Goal: Task Accomplishment & Management: Complete application form

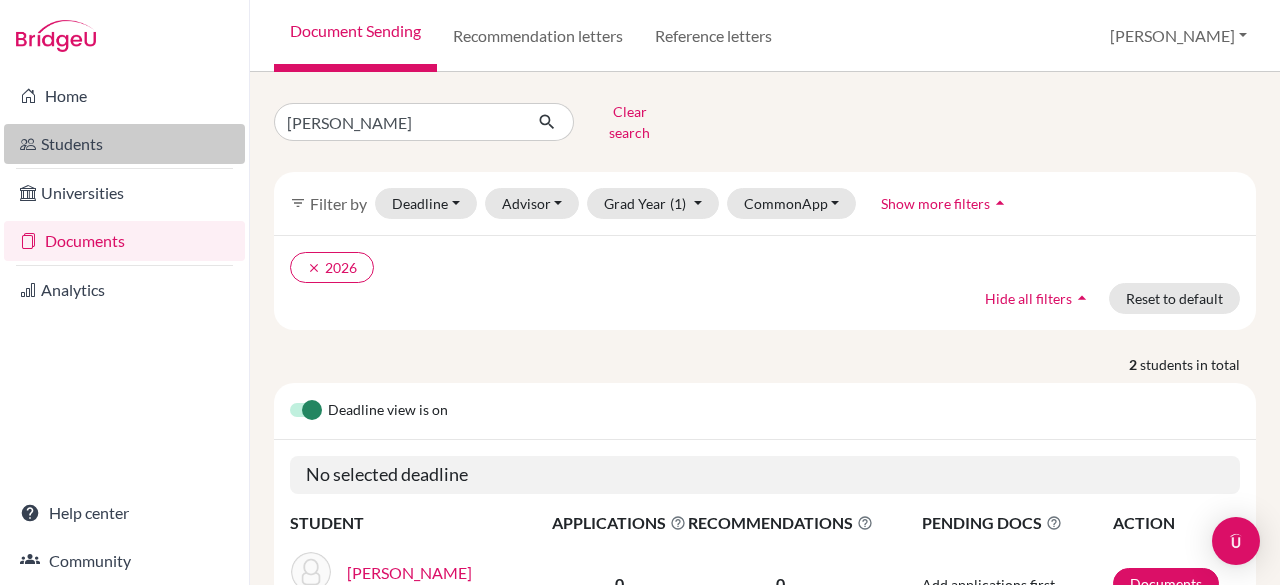
click at [72, 149] on link "Students" at bounding box center [124, 144] width 241 height 40
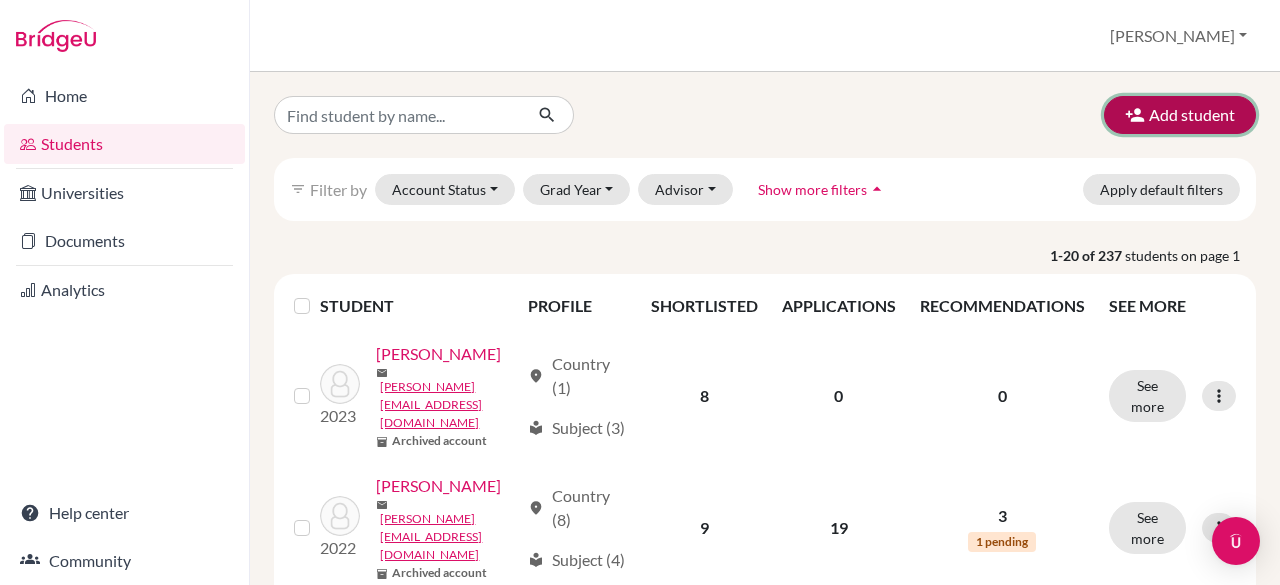
click at [1189, 101] on button "Add student" at bounding box center [1180, 115] width 152 height 38
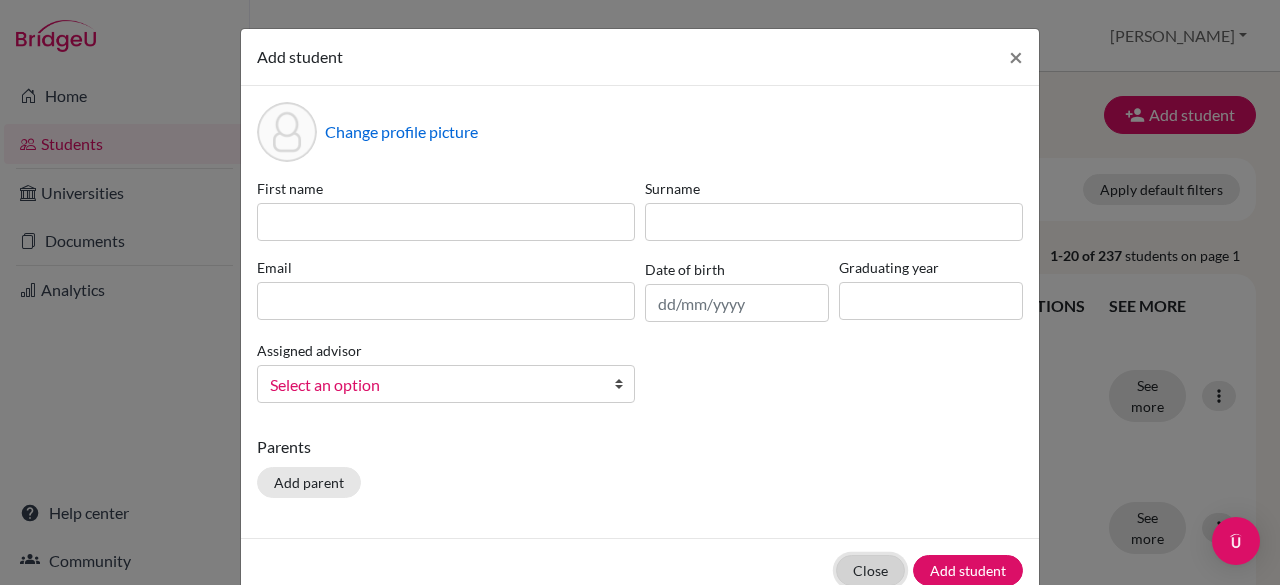
click at [870, 576] on button "Close" at bounding box center [870, 570] width 69 height 31
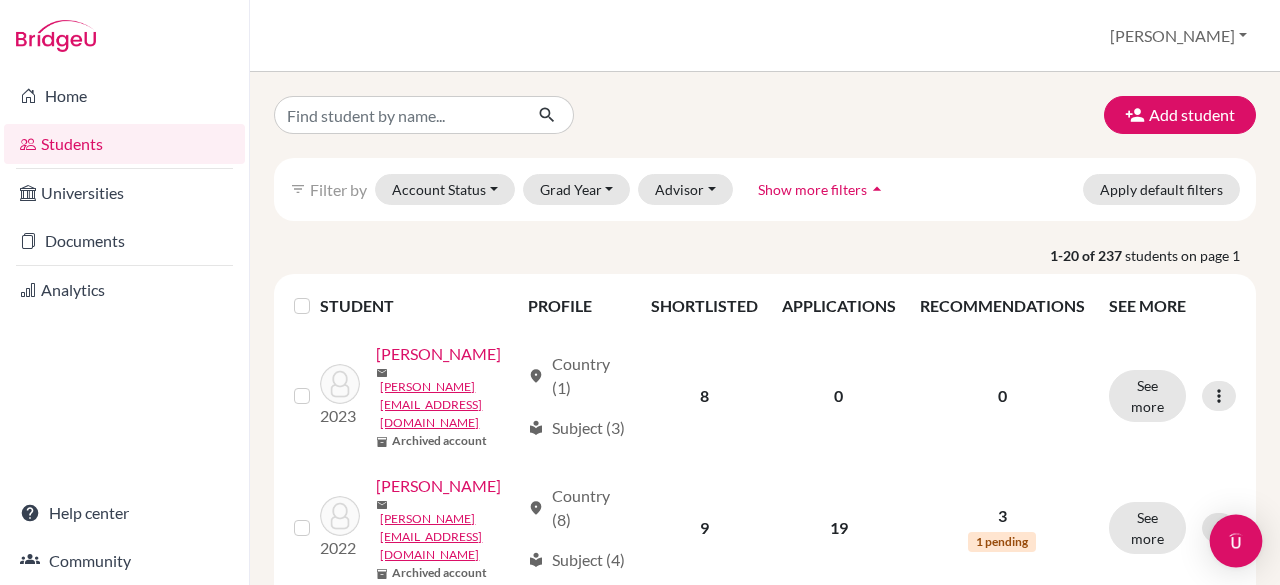
click at [1236, 545] on img "Open Intercom Messenger" at bounding box center [1236, 541] width 26 height 26
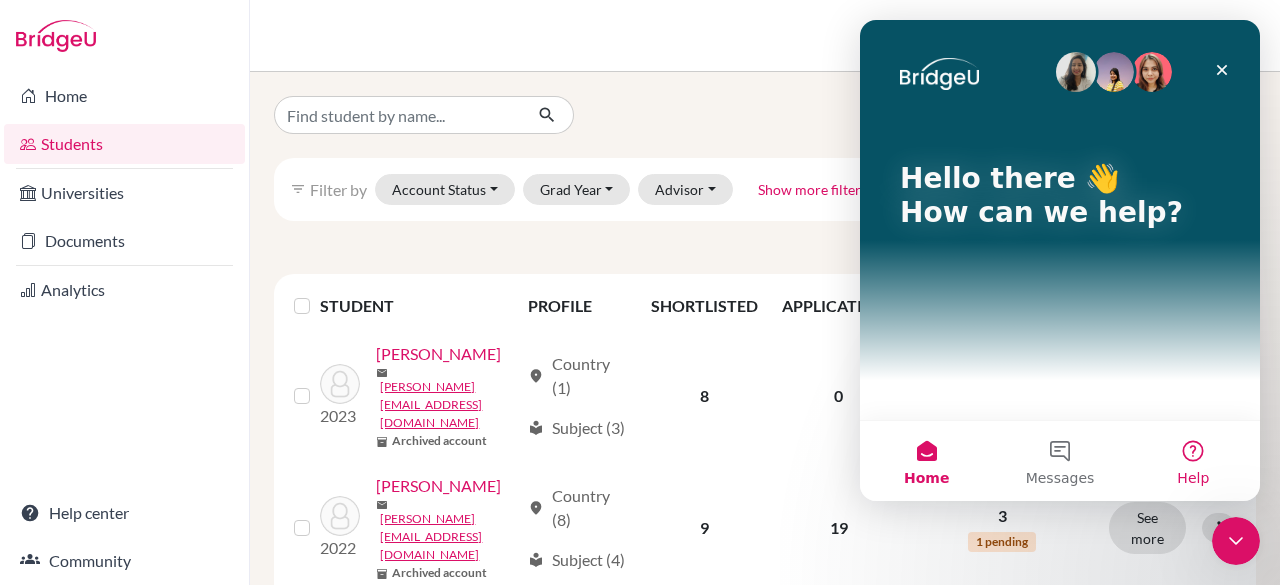
click at [1204, 445] on button "Help" at bounding box center [1193, 461] width 133 height 80
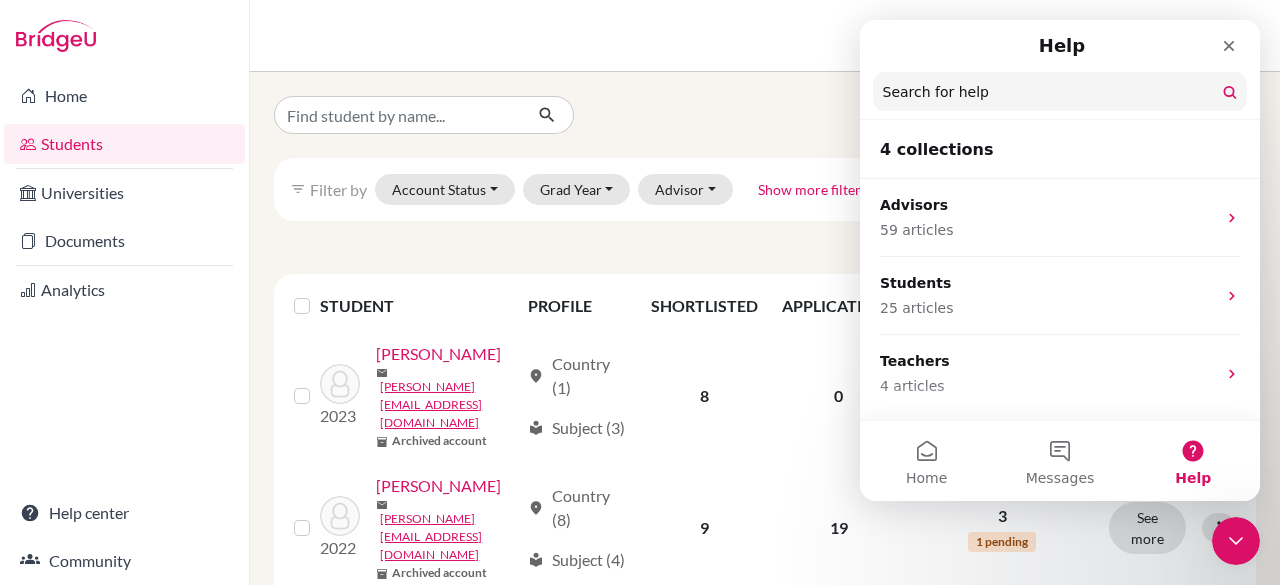
click at [957, 84] on input "Search for help" at bounding box center [1060, 91] width 374 height 39
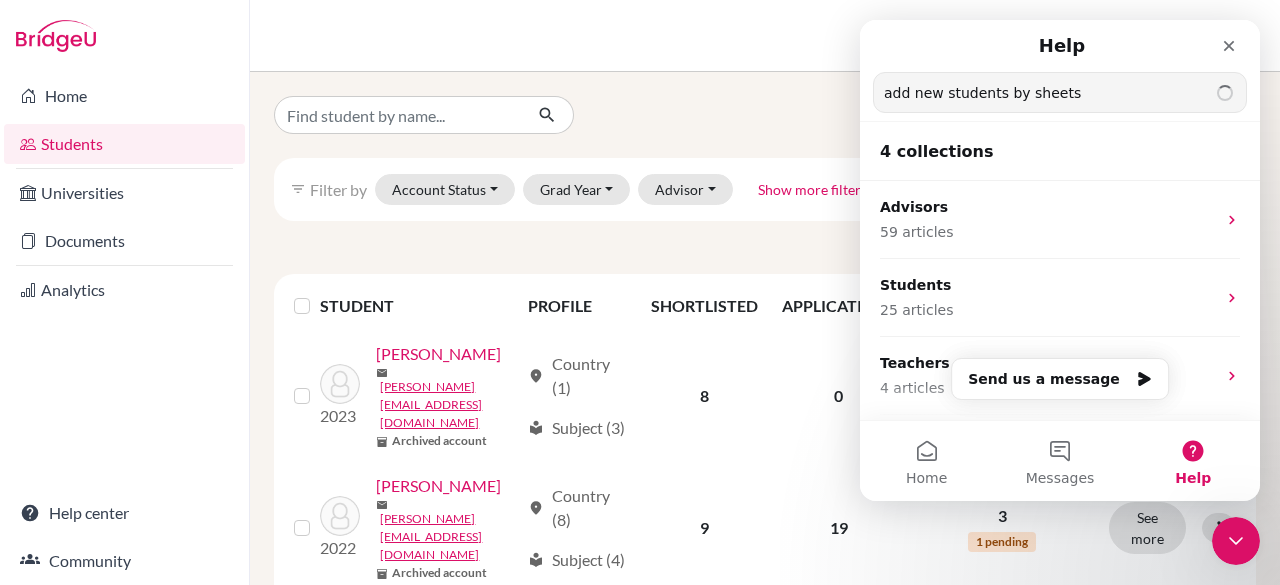
type input "add new students by sheets"
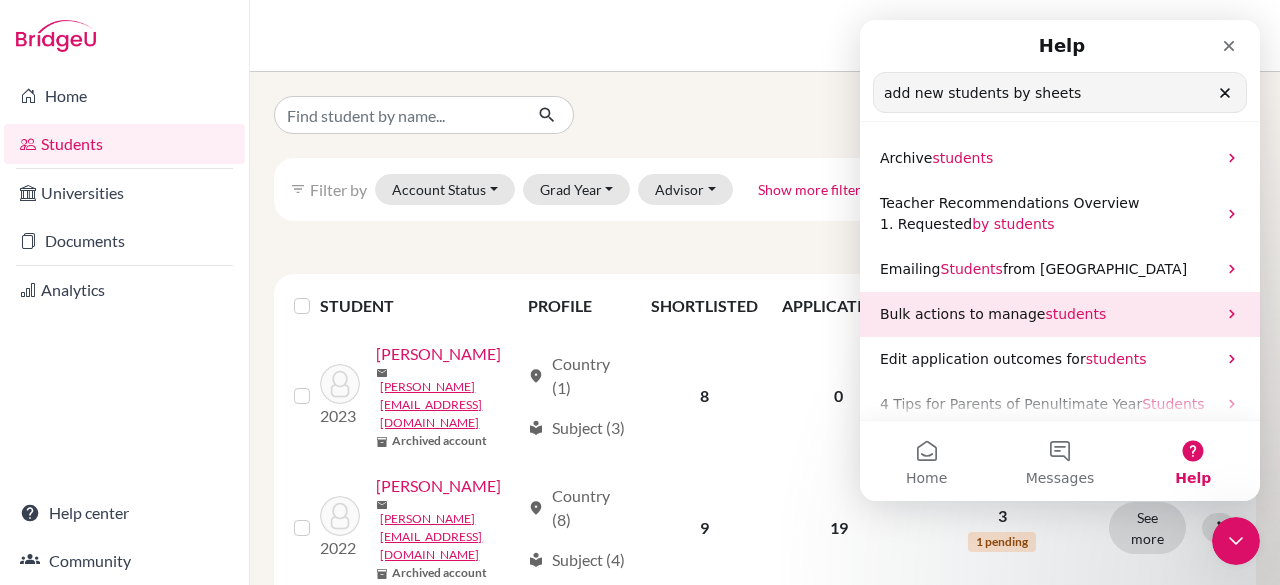
click at [1075, 316] on span "students" at bounding box center [1075, 314] width 61 height 16
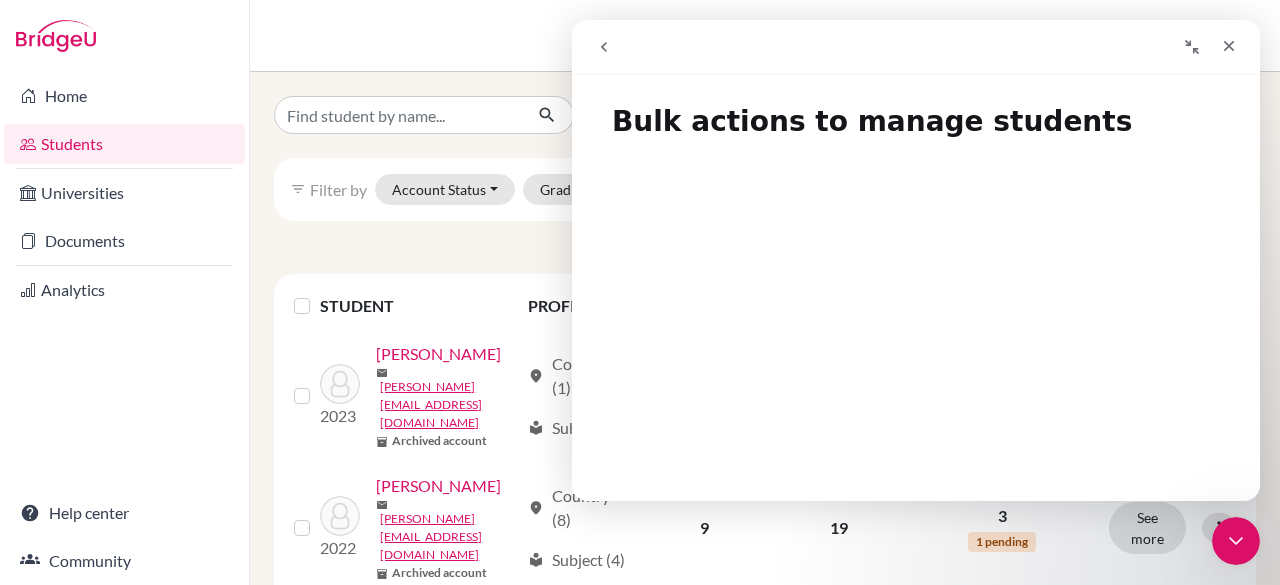
click at [608, 49] on icon "go back" at bounding box center [604, 47] width 16 height 16
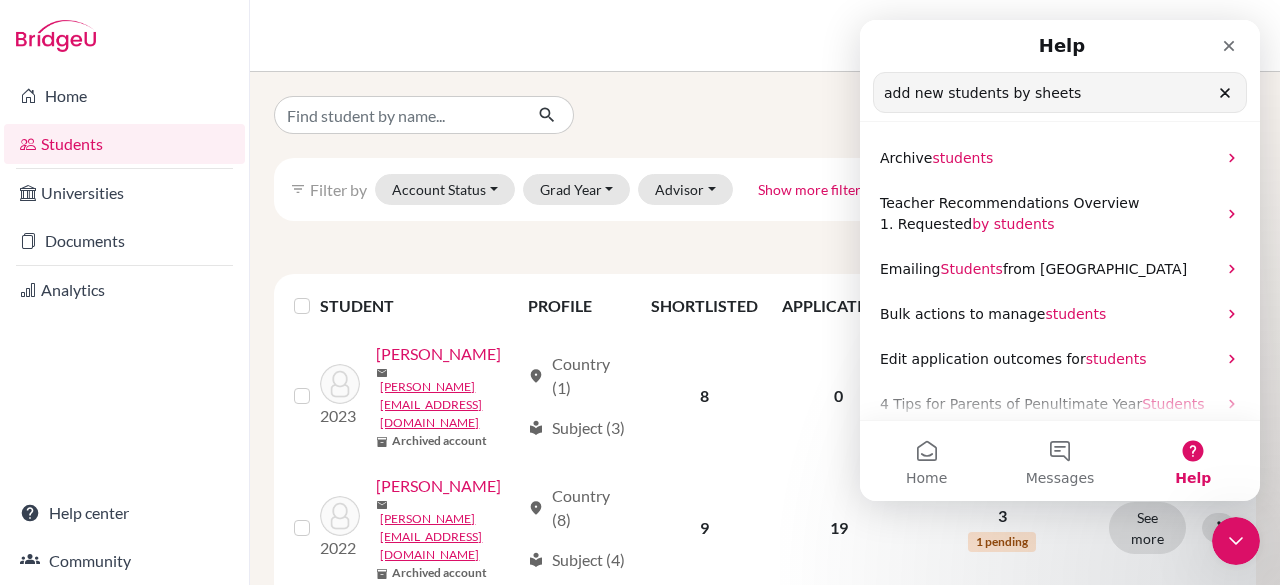
click at [1088, 86] on input "add new students by sheets" at bounding box center [1060, 92] width 372 height 39
drag, startPoint x: 1070, startPoint y: 94, endPoint x: 699, endPoint y: 80, distance: 371.1
click html "Help add new students by sheets Search for help Archive students Teacher Recomm…"
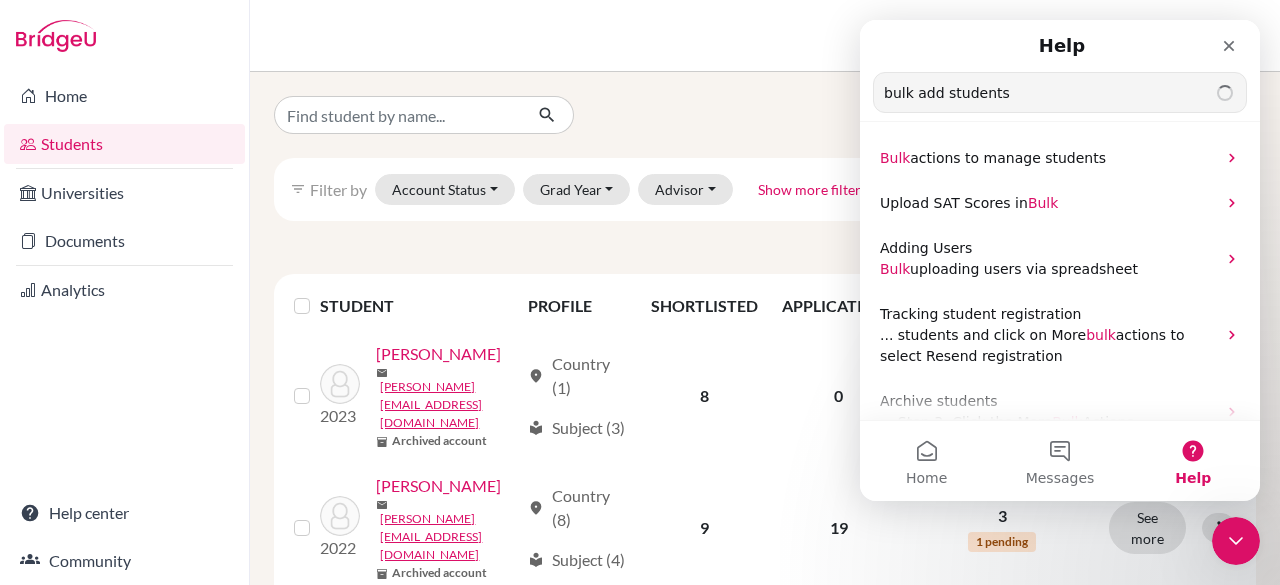
type input "bulk add students"
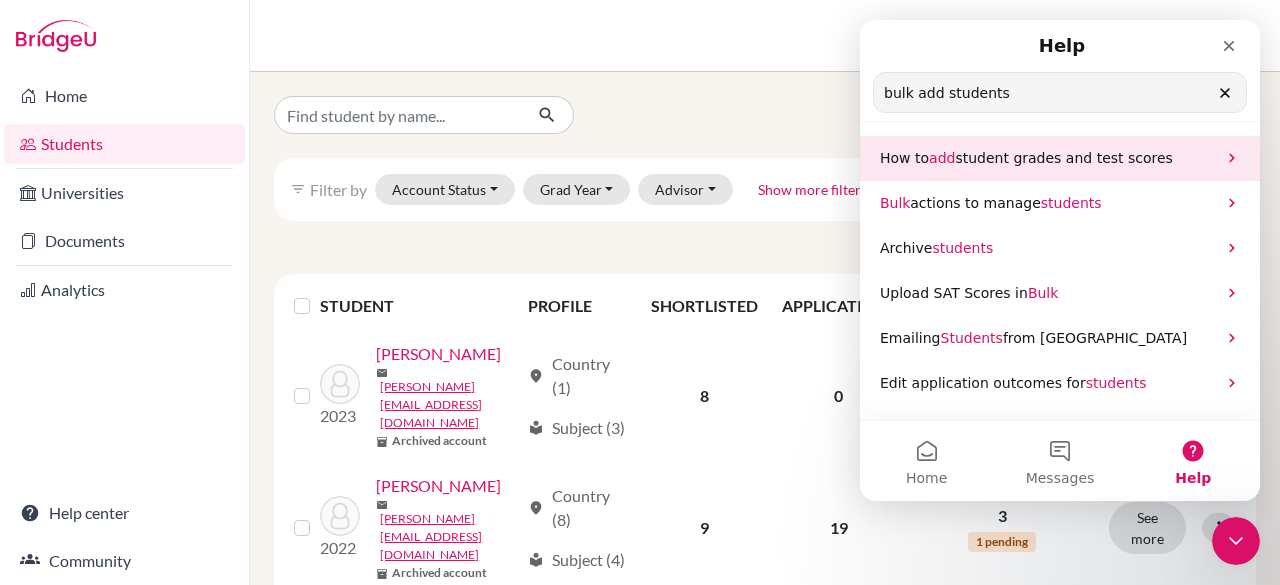
click at [1057, 161] on span "student grades and test scores" at bounding box center [1063, 158] width 217 height 16
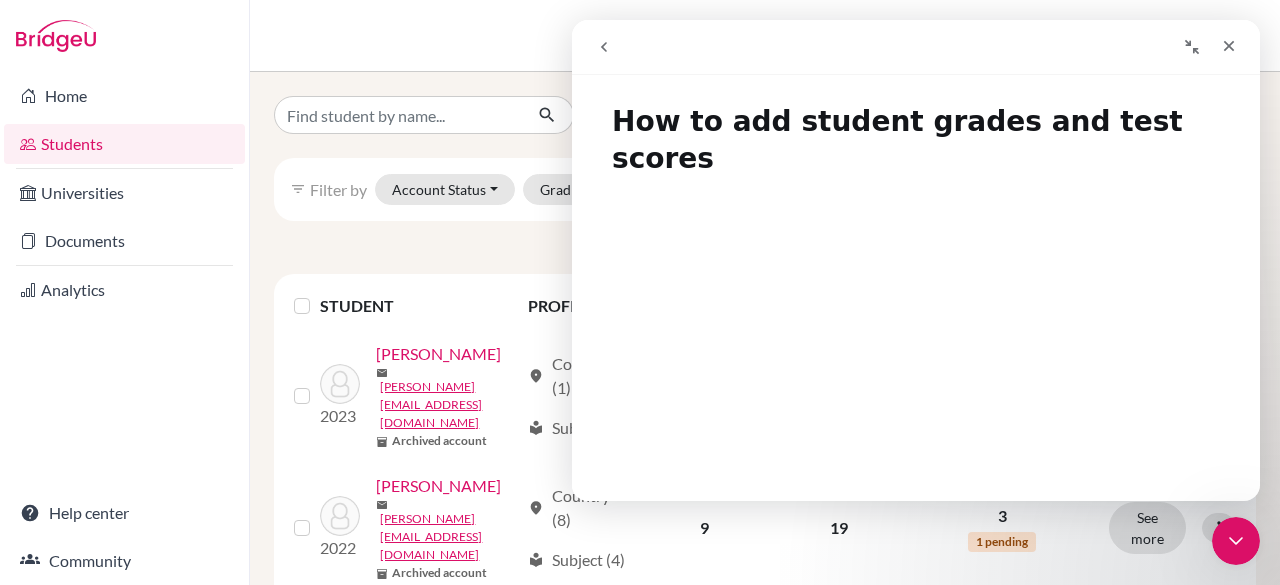
click at [606, 44] on icon "go back" at bounding box center [604, 47] width 16 height 16
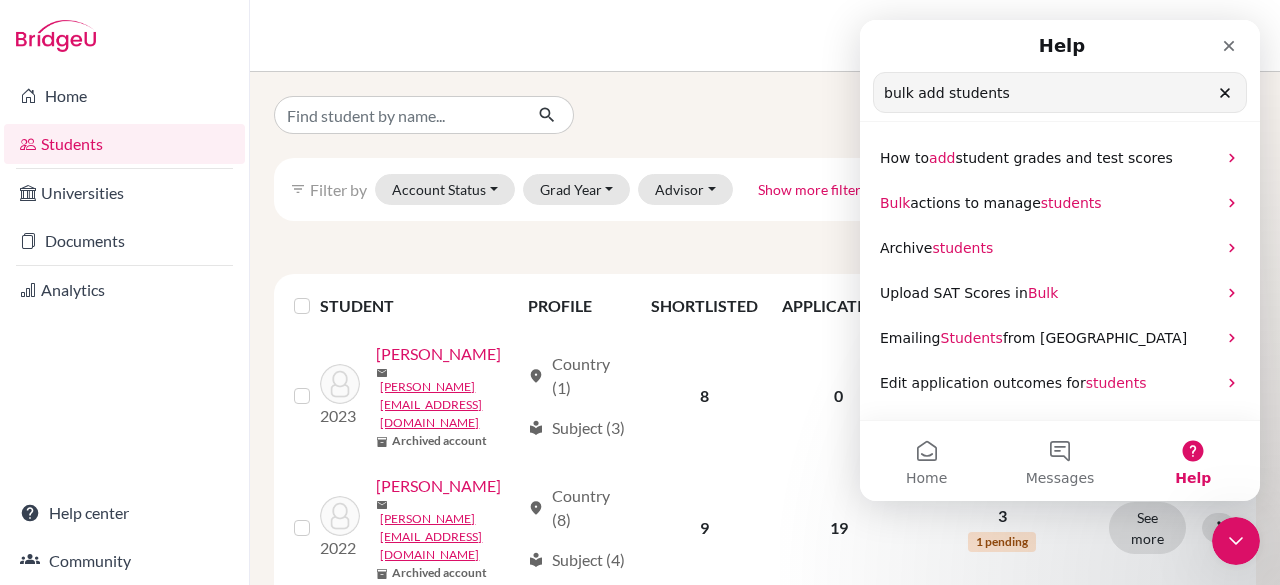
click at [1047, 97] on input "bulk add students" at bounding box center [1060, 92] width 372 height 39
click at [942, 98] on input "bulk add students" at bounding box center [1060, 92] width 372 height 39
type input "bulk new students"
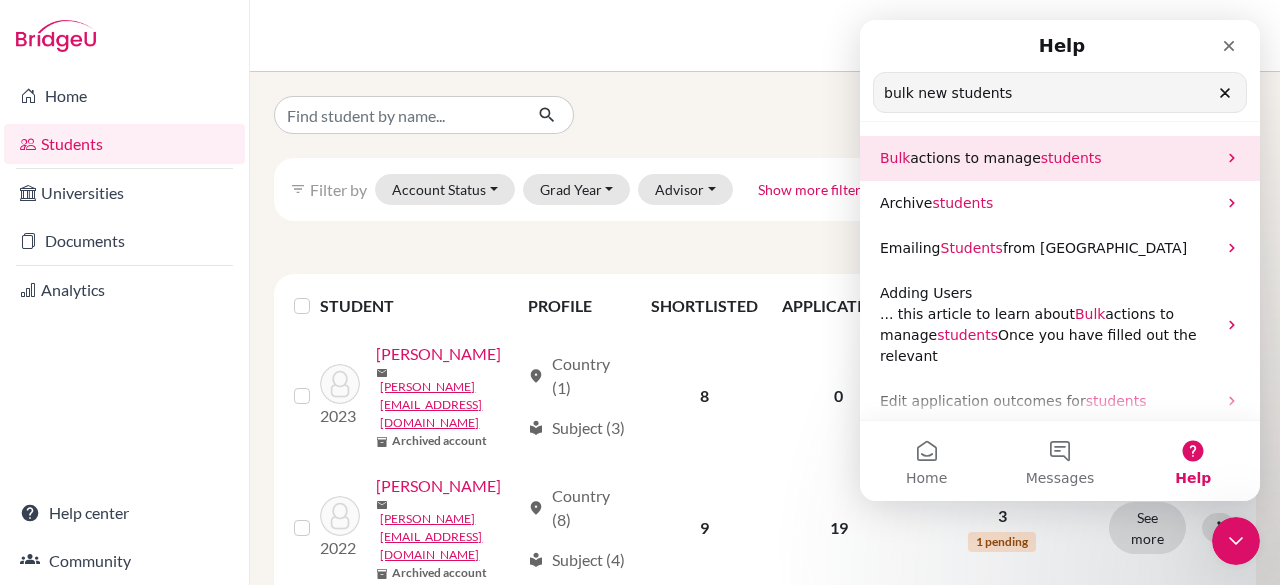
click at [1051, 157] on span "students" at bounding box center [1071, 158] width 61 height 16
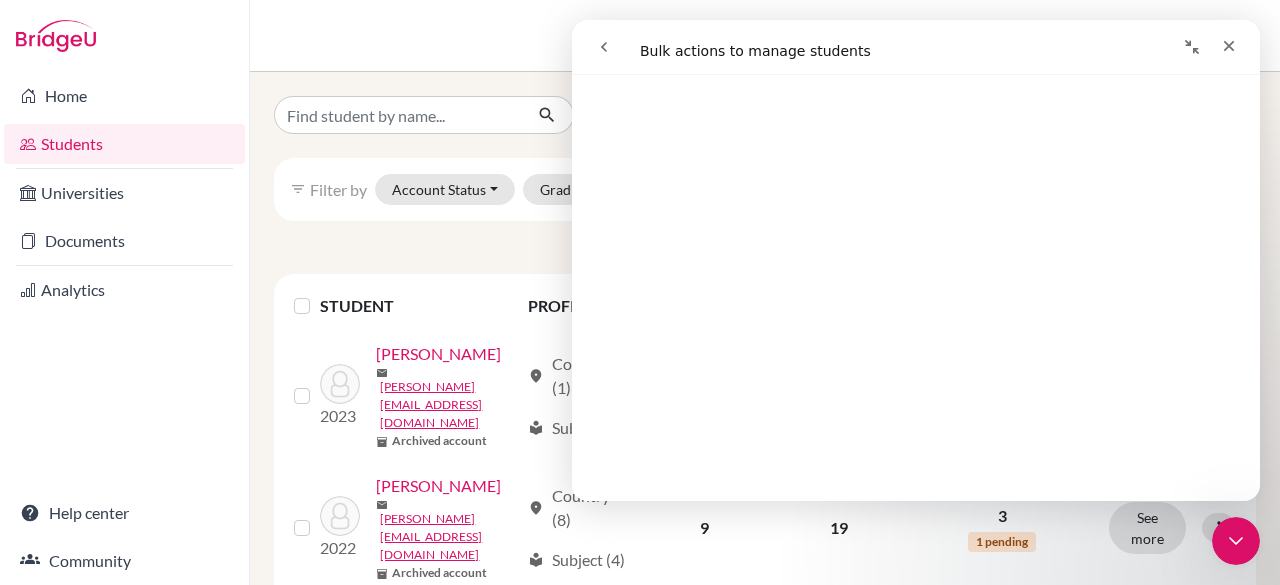
scroll to position [1867, 0]
drag, startPoint x: 1254, startPoint y: 153, endPoint x: 1850, endPoint y: 471, distance: 676.2
click at [596, 60] on button "go back" at bounding box center [604, 47] width 38 height 38
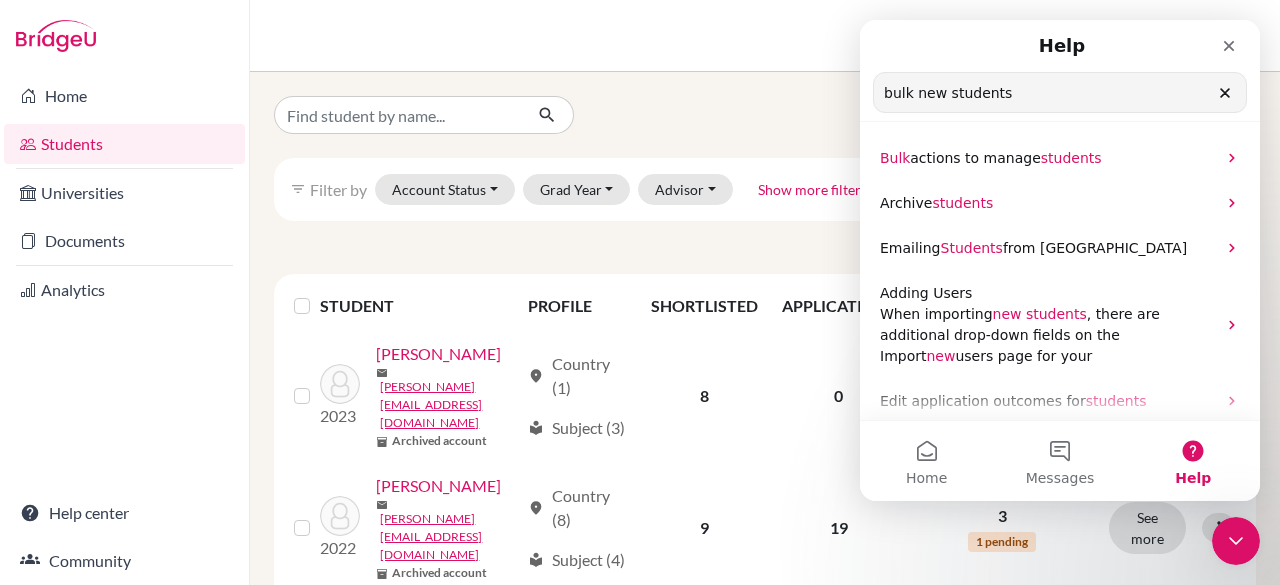
drag, startPoint x: 1070, startPoint y: 91, endPoint x: 704, endPoint y: 107, distance: 366.2
click html "Help bulk new students Search for help Bulk actions to manage students Archive …"
type input "add students"
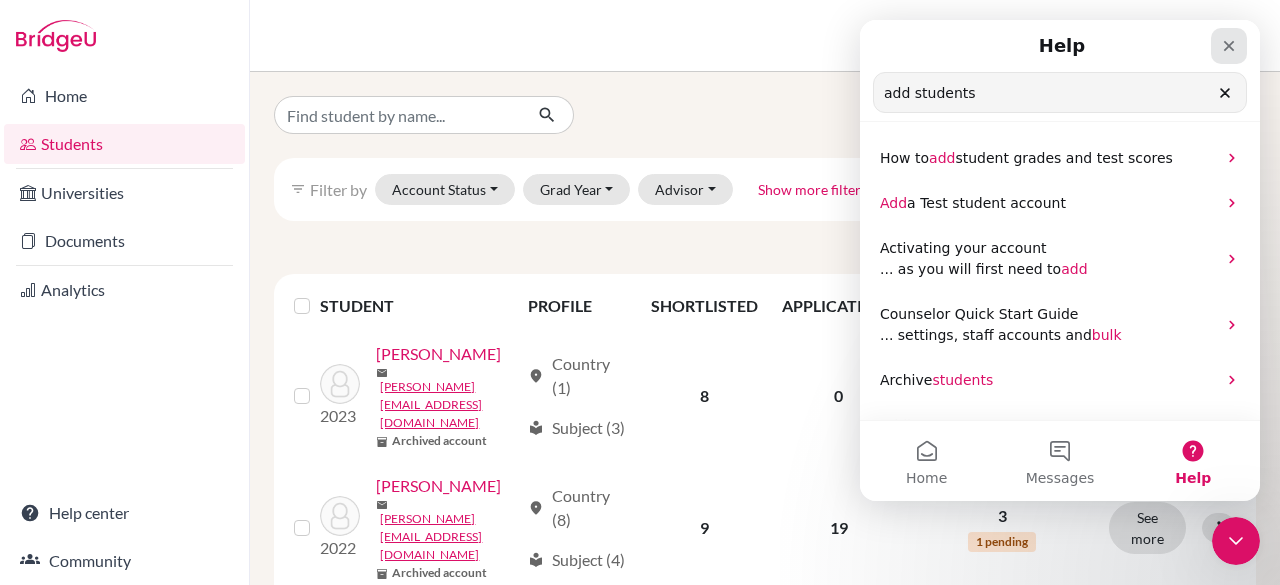
click at [1240, 45] on div "Close" at bounding box center [1229, 46] width 36 height 36
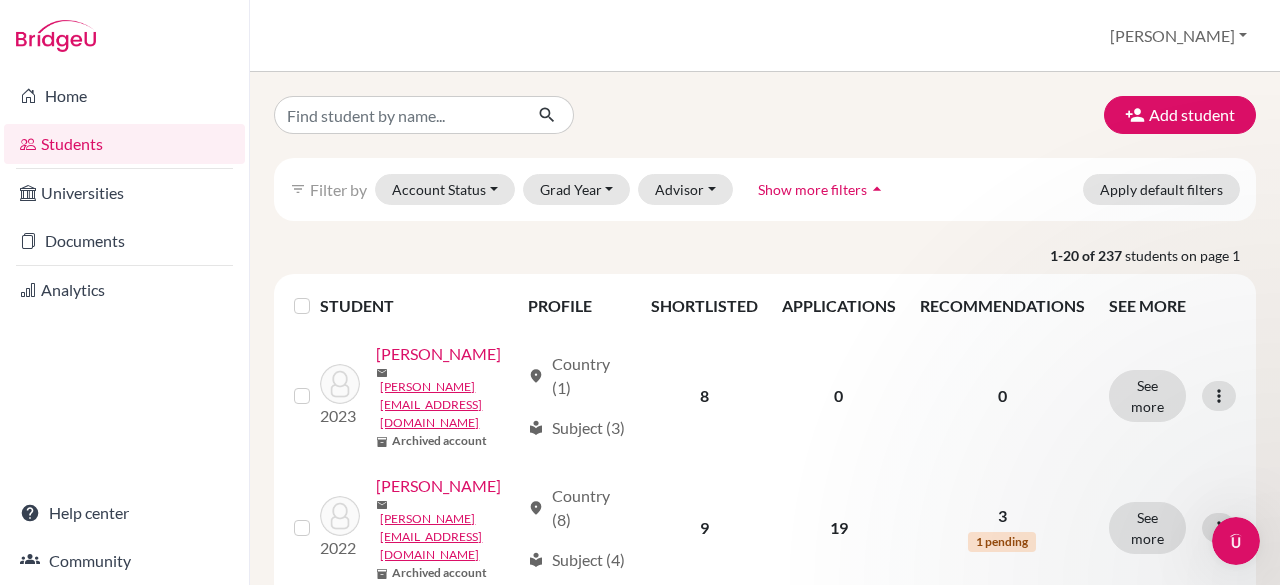
scroll to position [0, 0]
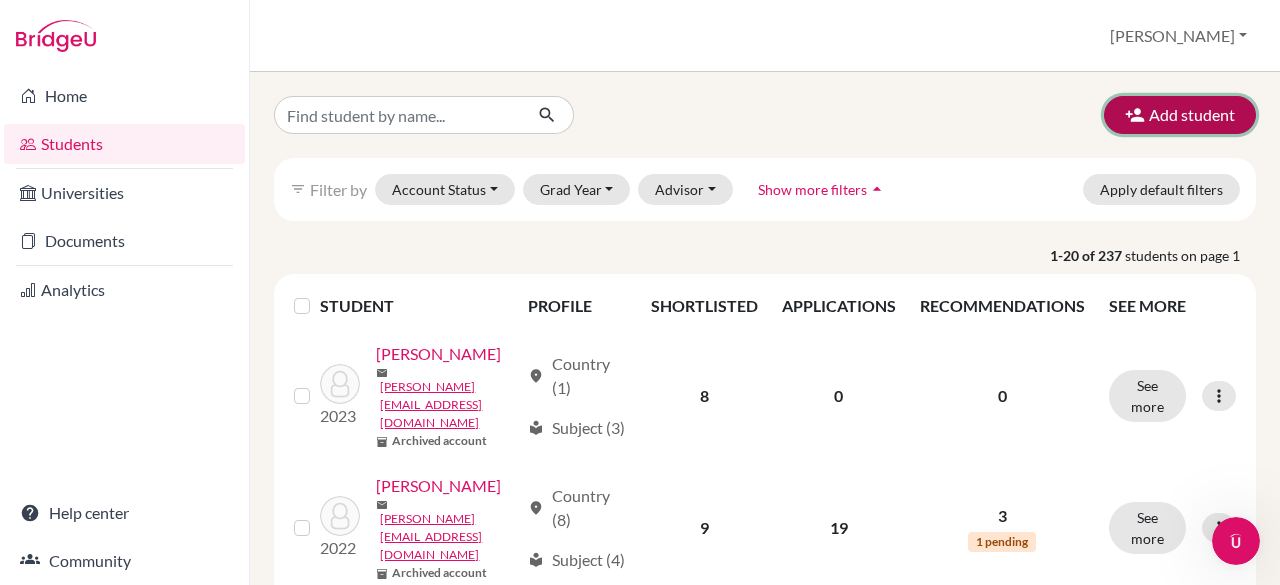
click at [1138, 115] on button "Add student" at bounding box center [1180, 115] width 152 height 38
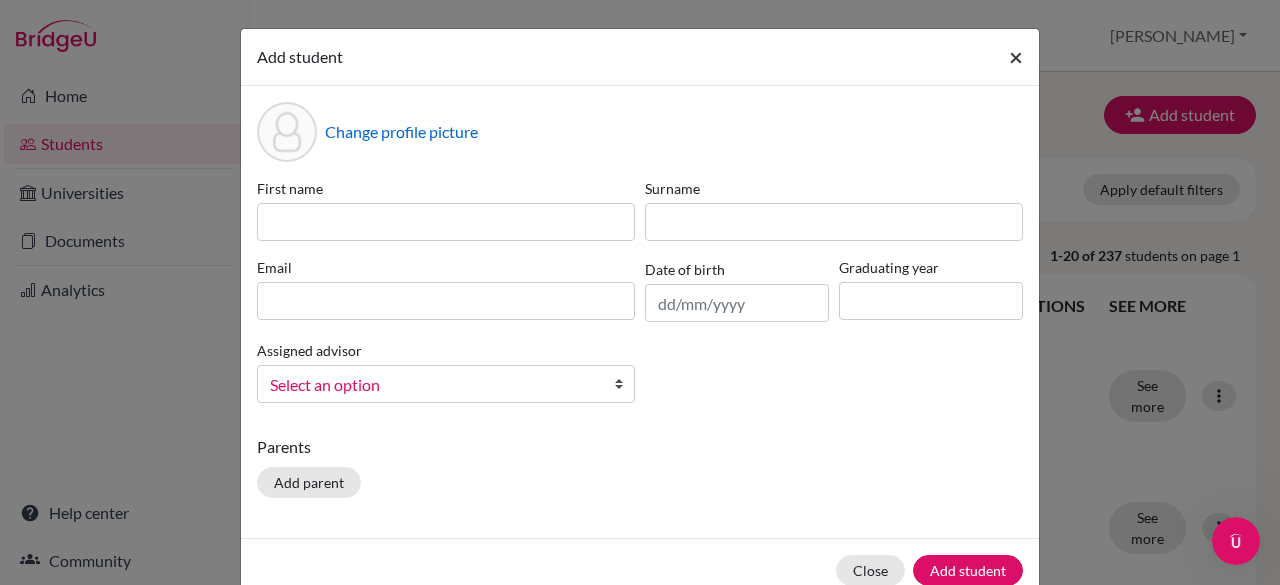
click at [1012, 55] on span "×" at bounding box center [1016, 56] width 14 height 29
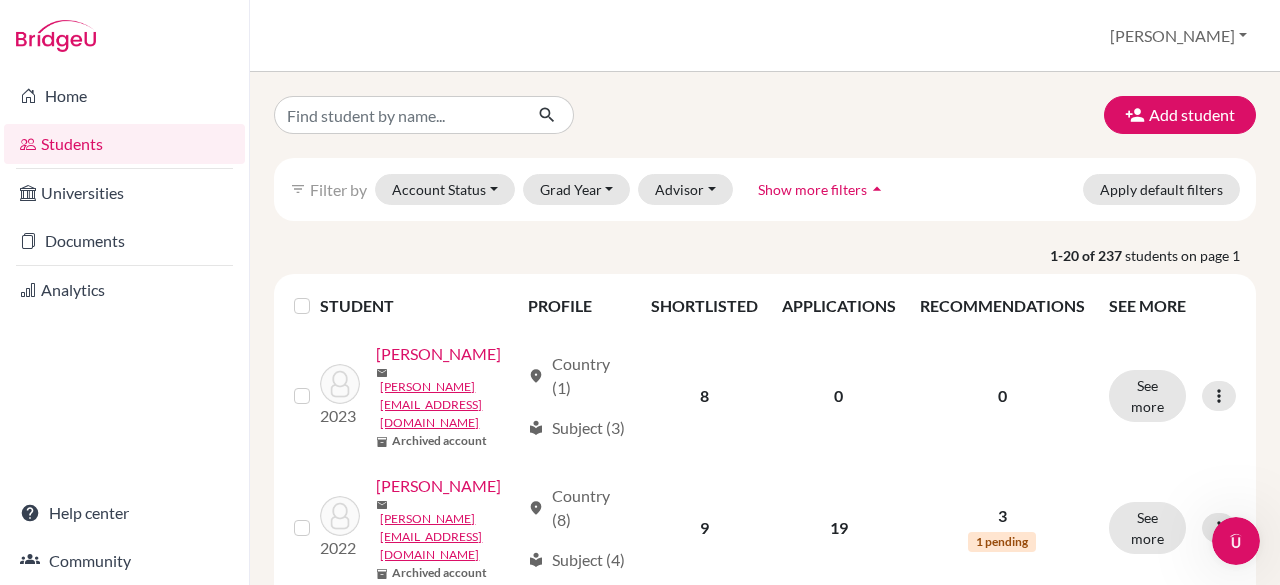
click at [818, 195] on span "Show more filters" at bounding box center [812, 189] width 109 height 17
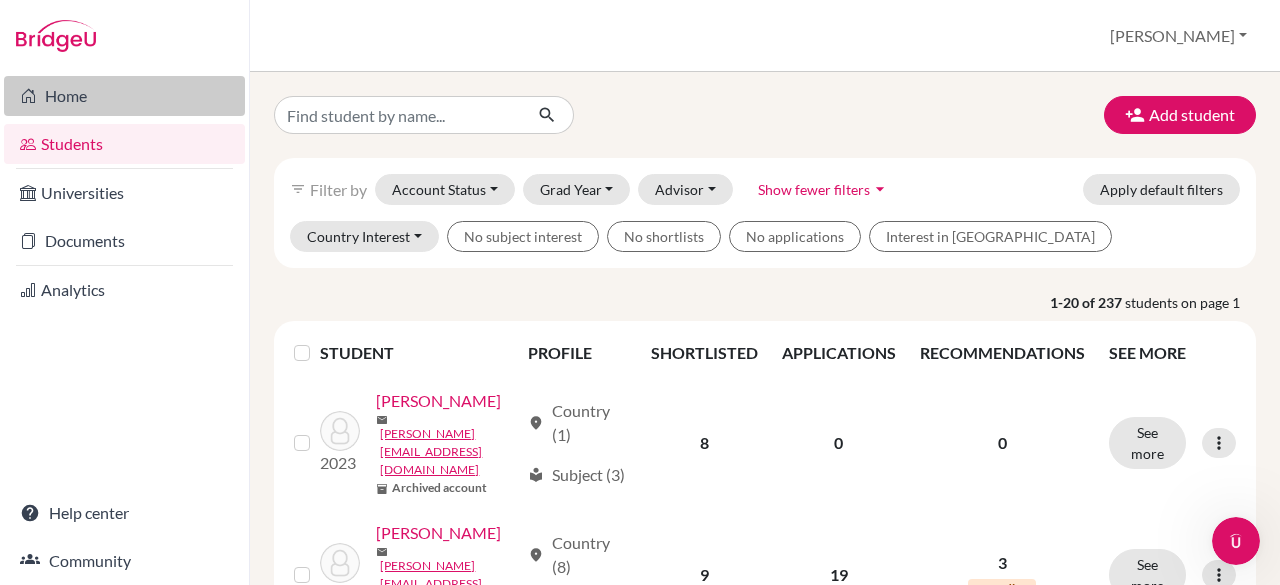
click at [71, 93] on link "Home" at bounding box center [124, 96] width 241 height 40
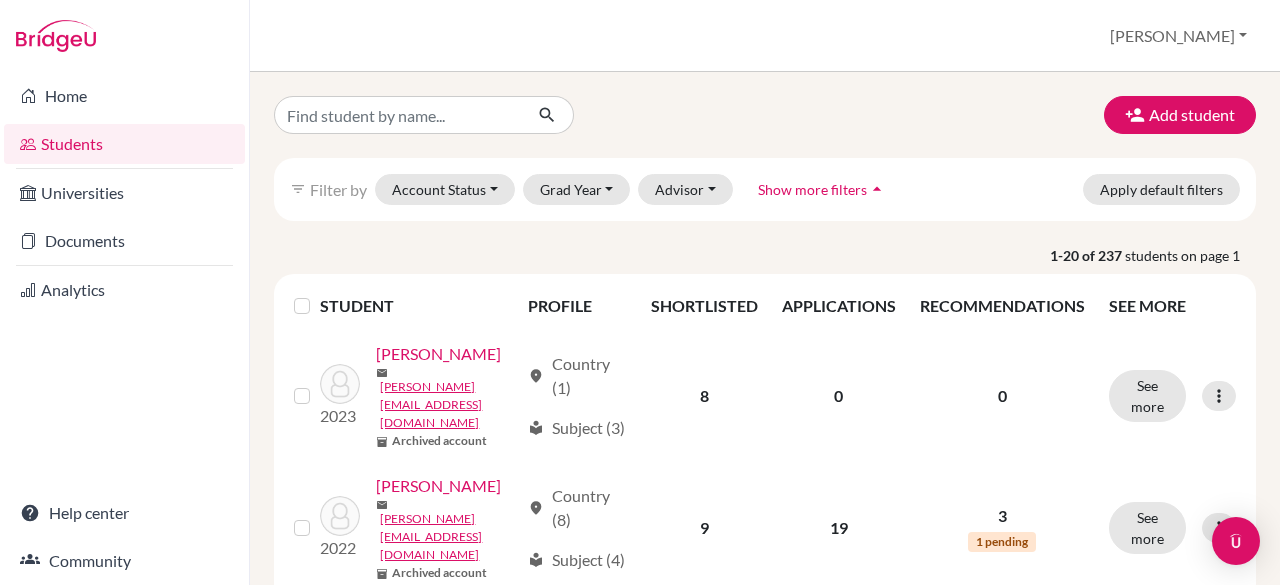
click at [1243, 38] on button "[PERSON_NAME]" at bounding box center [1178, 36] width 155 height 38
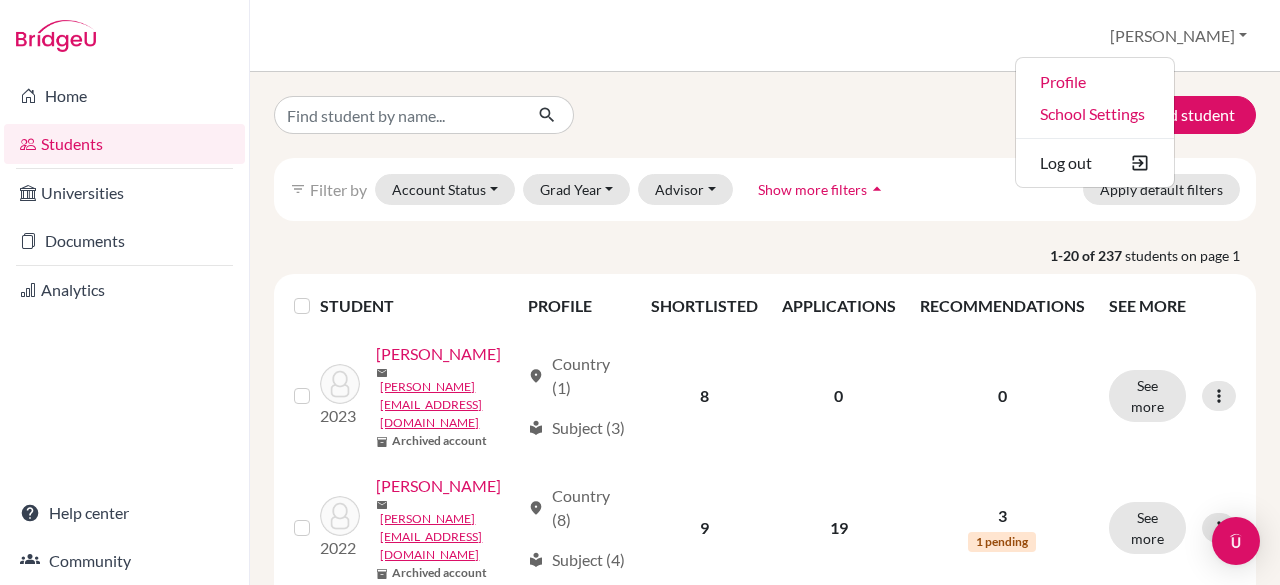
click at [724, 77] on div "Add student filter_list Filter by Account Status Active accounts Archived accou…" at bounding box center [765, 328] width 1030 height 513
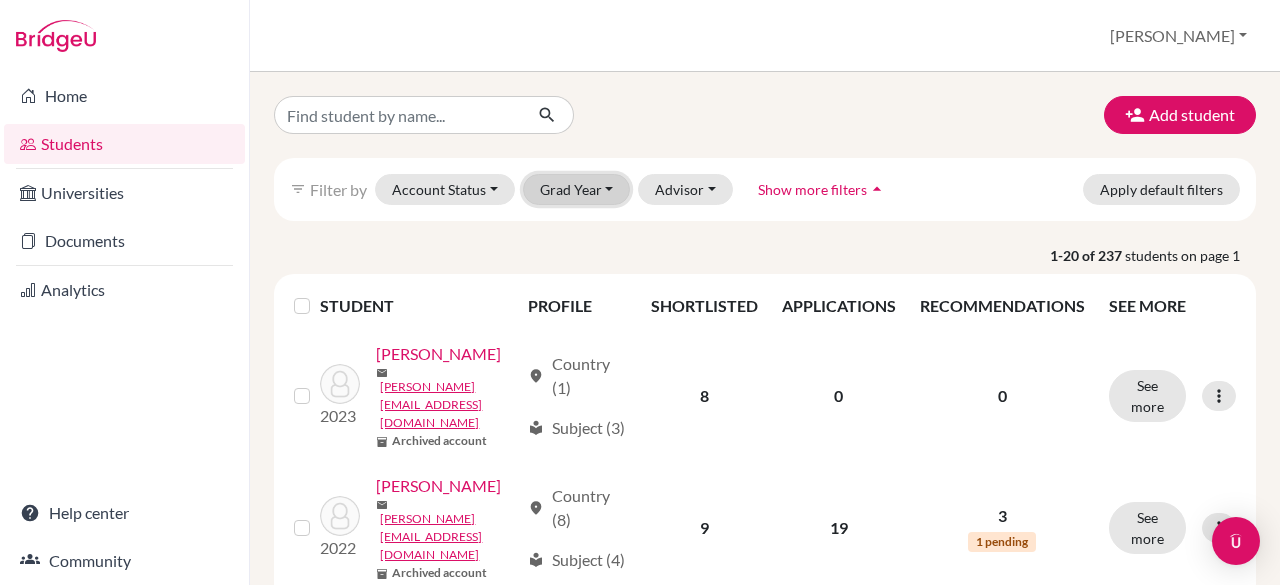
click at [576, 191] on button "Grad Year" at bounding box center [577, 189] width 108 height 31
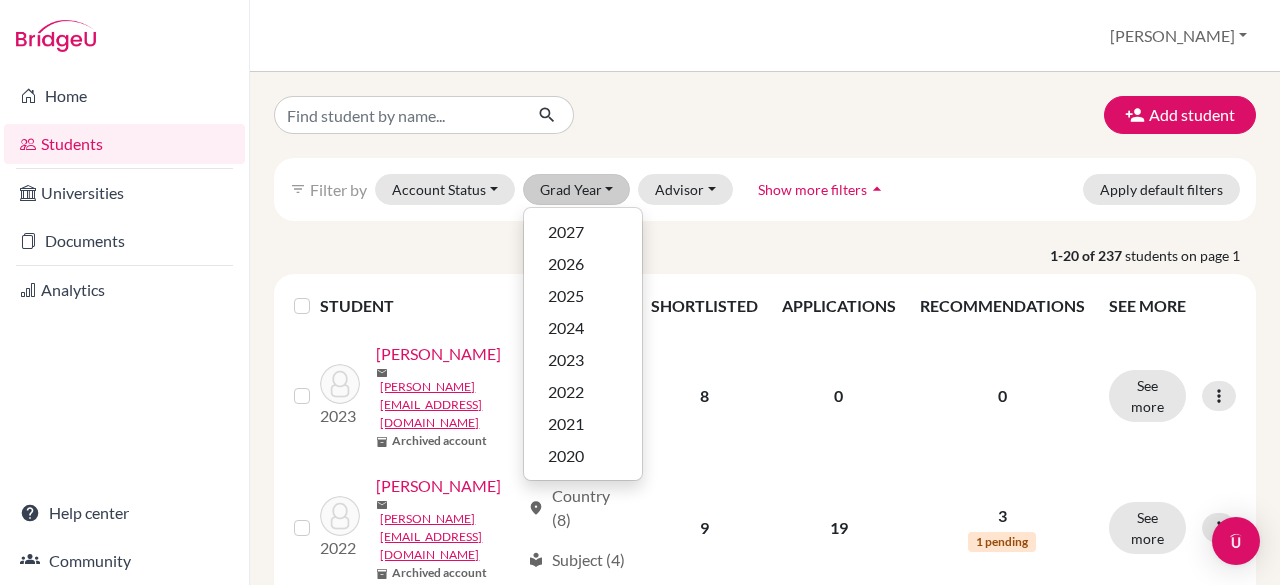
click at [676, 124] on div "Add student" at bounding box center [765, 115] width 1012 height 38
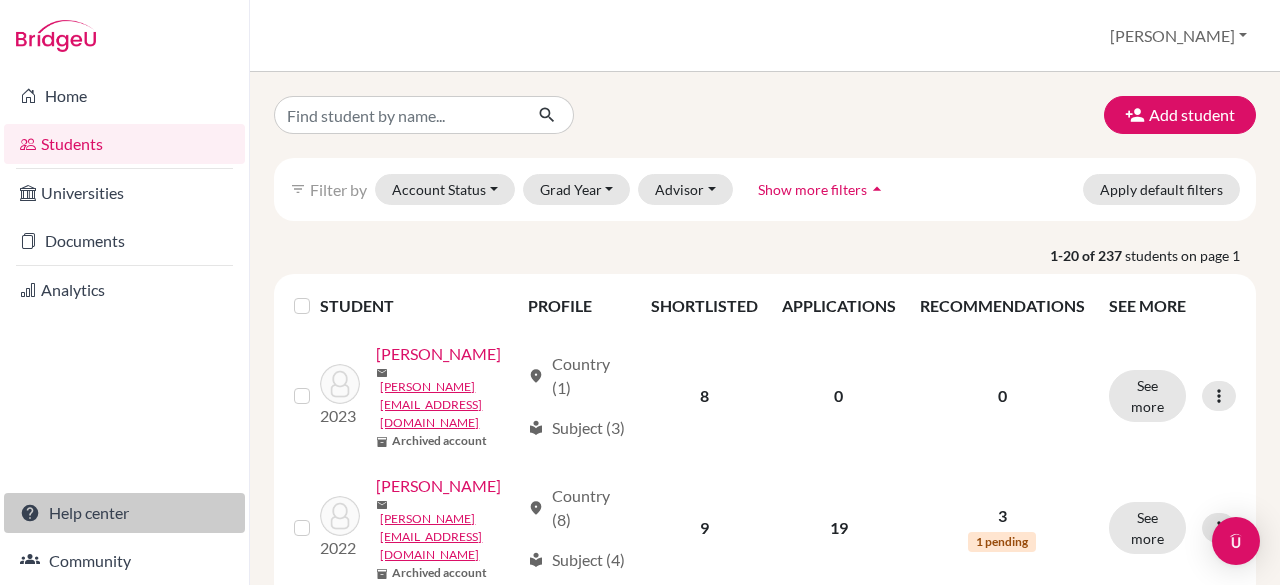
click at [121, 509] on link "Help center" at bounding box center [124, 513] width 241 height 40
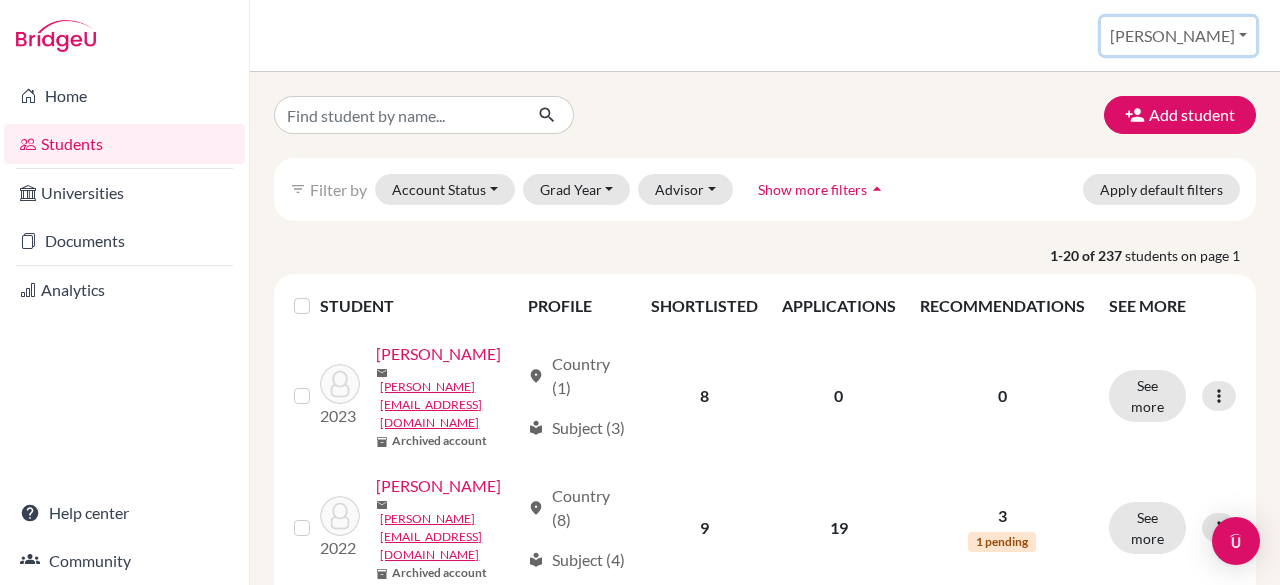
click at [1222, 35] on button "[PERSON_NAME]" at bounding box center [1178, 36] width 155 height 38
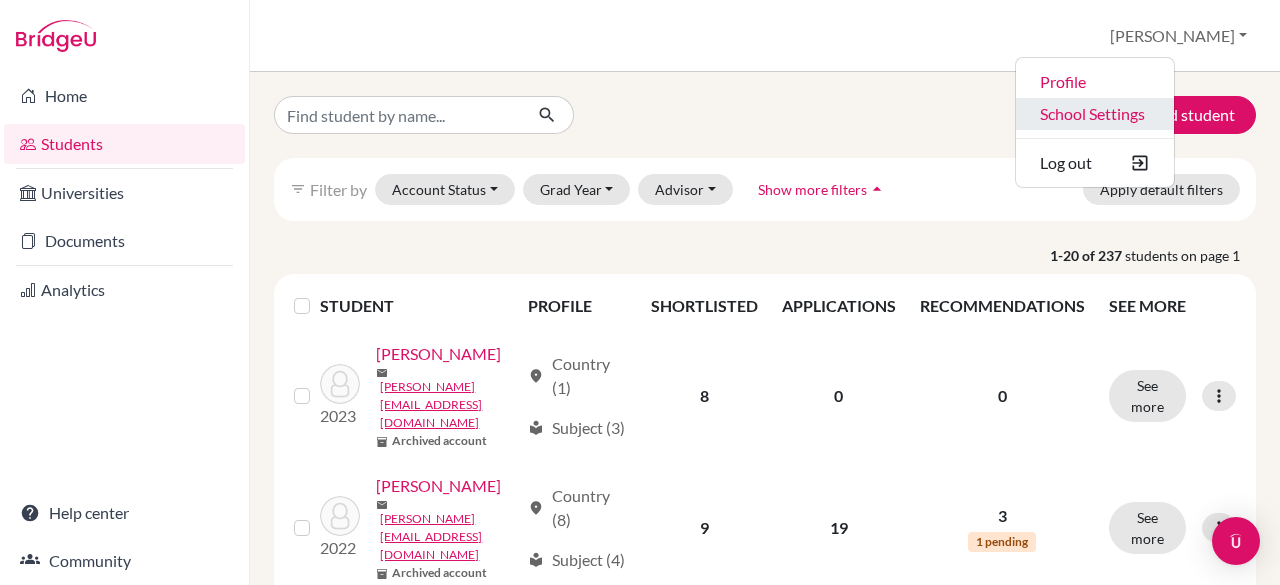
click at [1174, 119] on link "School Settings" at bounding box center [1095, 114] width 158 height 32
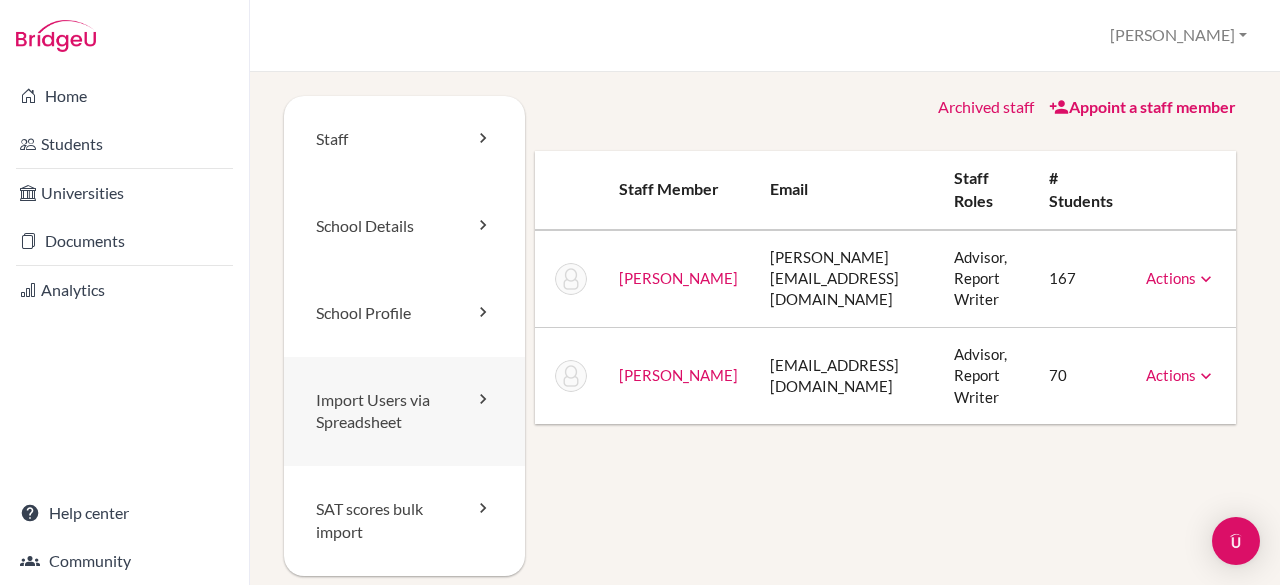
click at [388, 417] on link "Import Users via Spreadsheet" at bounding box center [404, 412] width 241 height 110
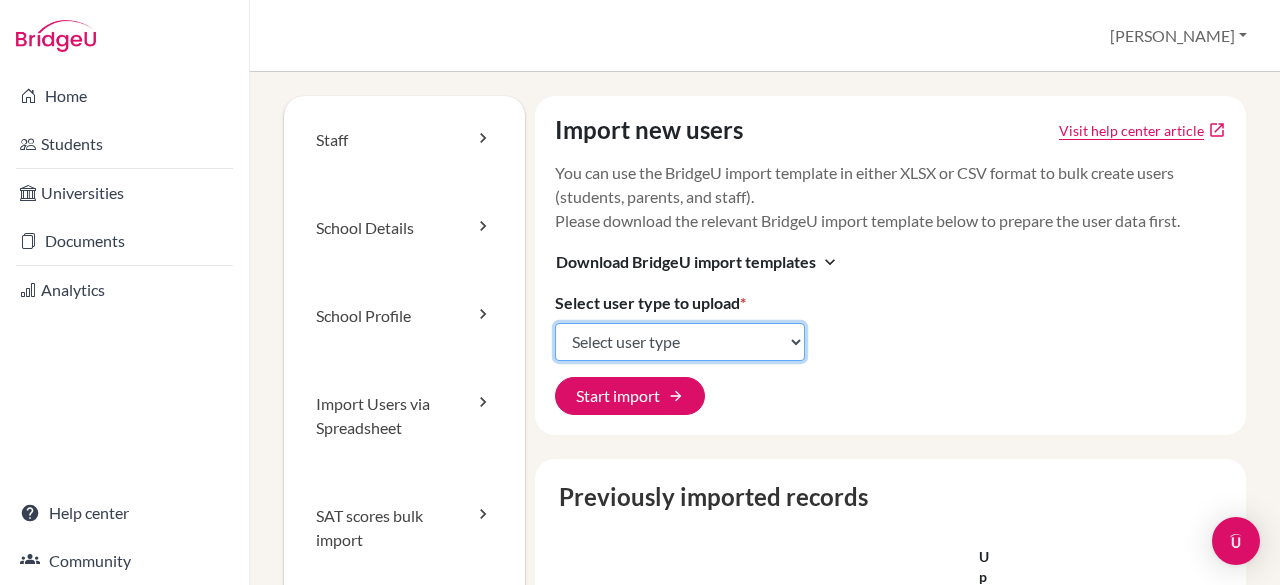
click at [790, 343] on select "Select user type Students Students and parents Parents Advisors Report writers" at bounding box center [680, 342] width 250 height 38
select select "students"
click at [555, 323] on select "Select user type Students Students and parents Parents Advisors Report writers" at bounding box center [680, 342] width 250 height 38
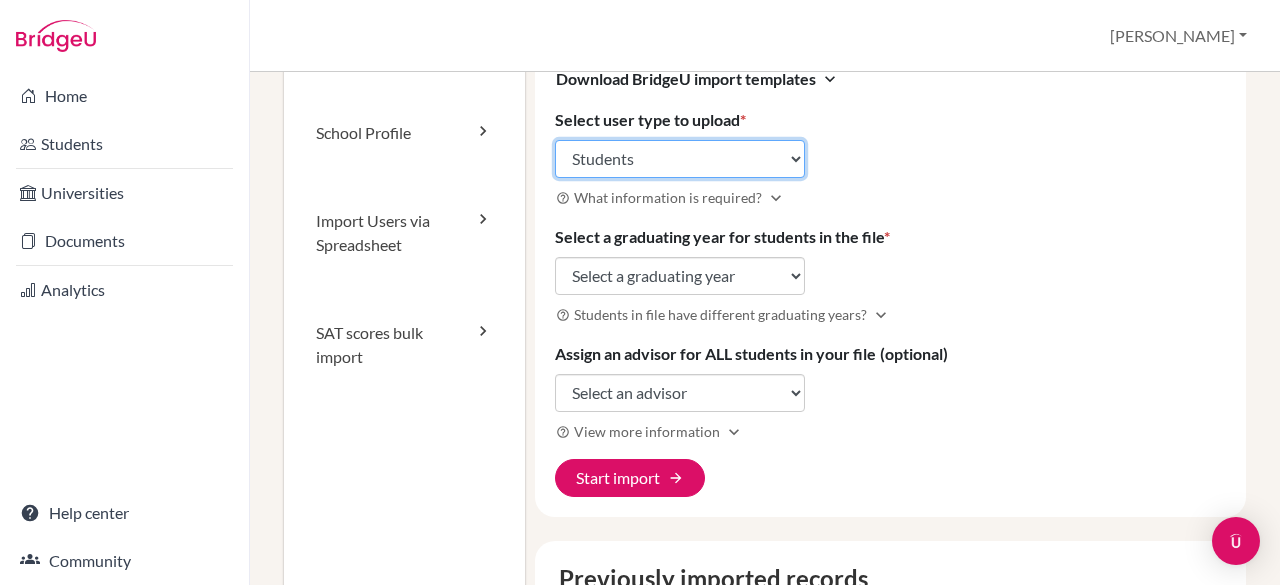
scroll to position [193, 0]
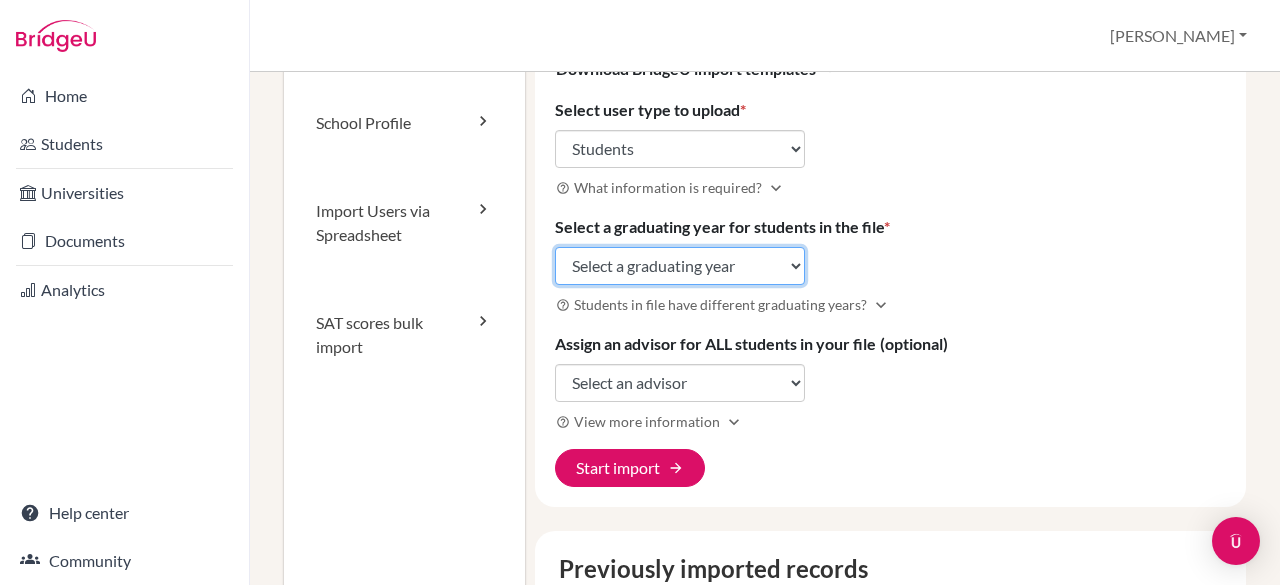
click at [757, 264] on select "Select a graduating year 2024 2025 2026 2027 2028 2029" at bounding box center [680, 266] width 250 height 38
select select "2028"
click at [555, 247] on select "Select a graduating year 2024 2025 2026 2027 2028 2029" at bounding box center [680, 266] width 250 height 38
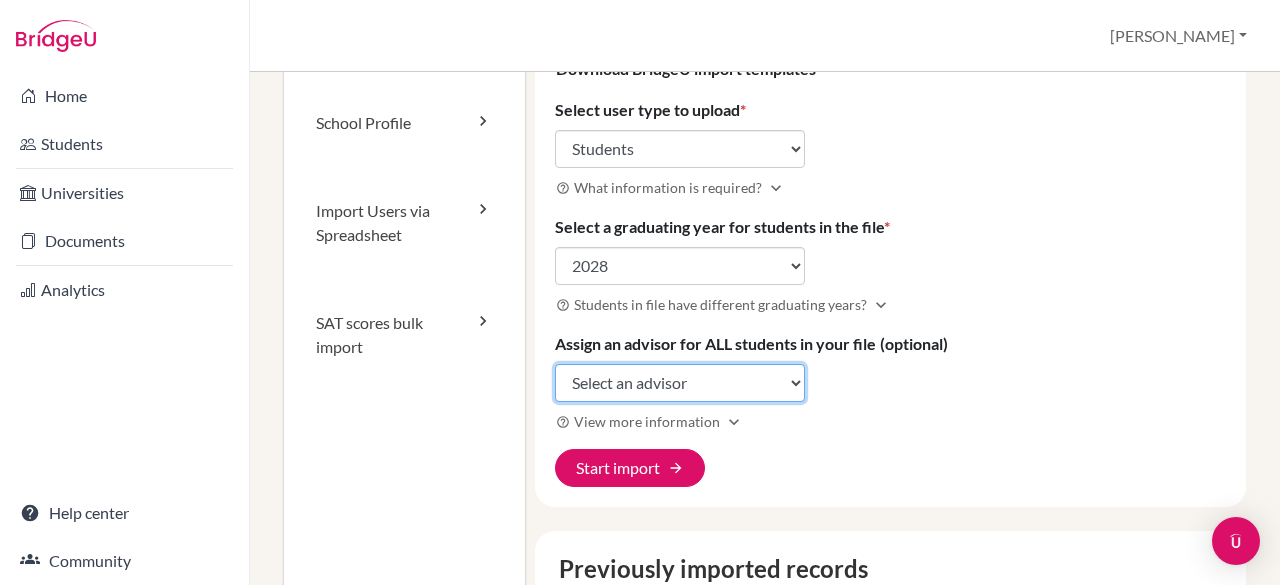
click at [772, 387] on select "Select an advisor Laura Bernhard Lois Mare" at bounding box center [680, 383] width 250 height 38
select select "400053"
click at [555, 364] on select "Select an advisor Laura Bernhard Lois Mare" at bounding box center [680, 383] width 250 height 38
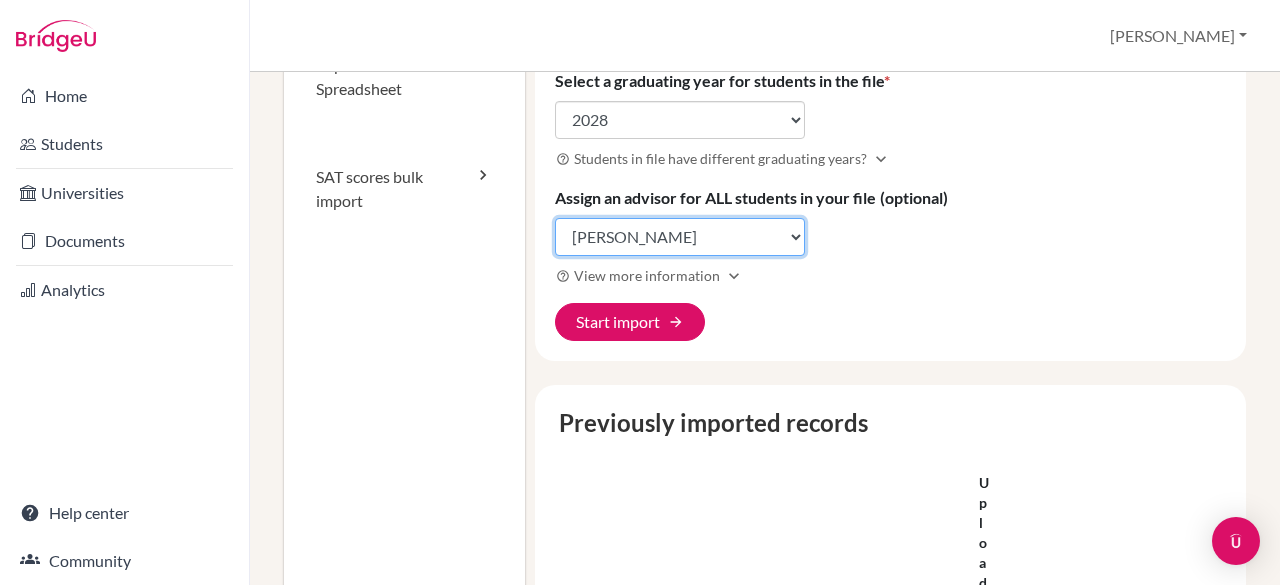
scroll to position [355, 0]
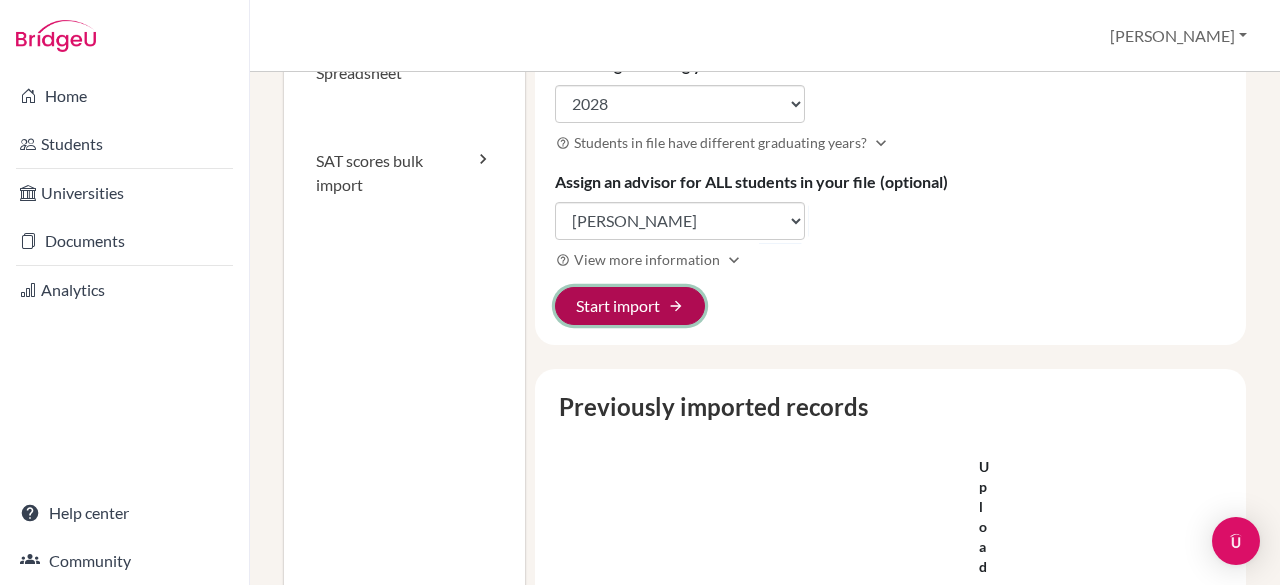
click at [602, 305] on button "Start import arrow_forward" at bounding box center [630, 306] width 150 height 38
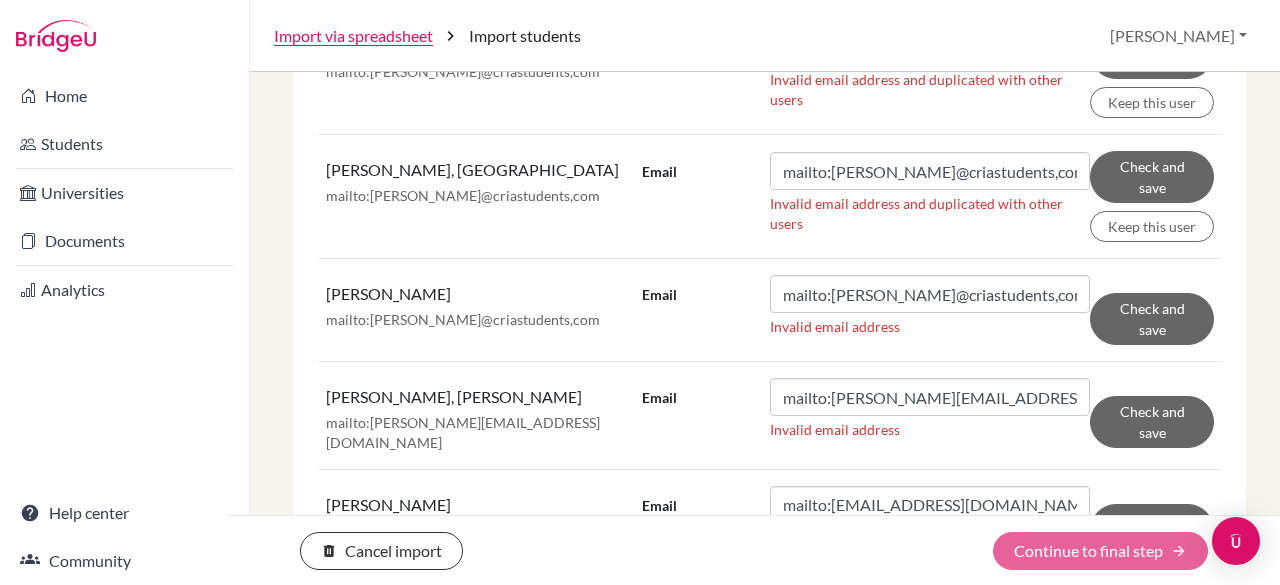
scroll to position [722, 0]
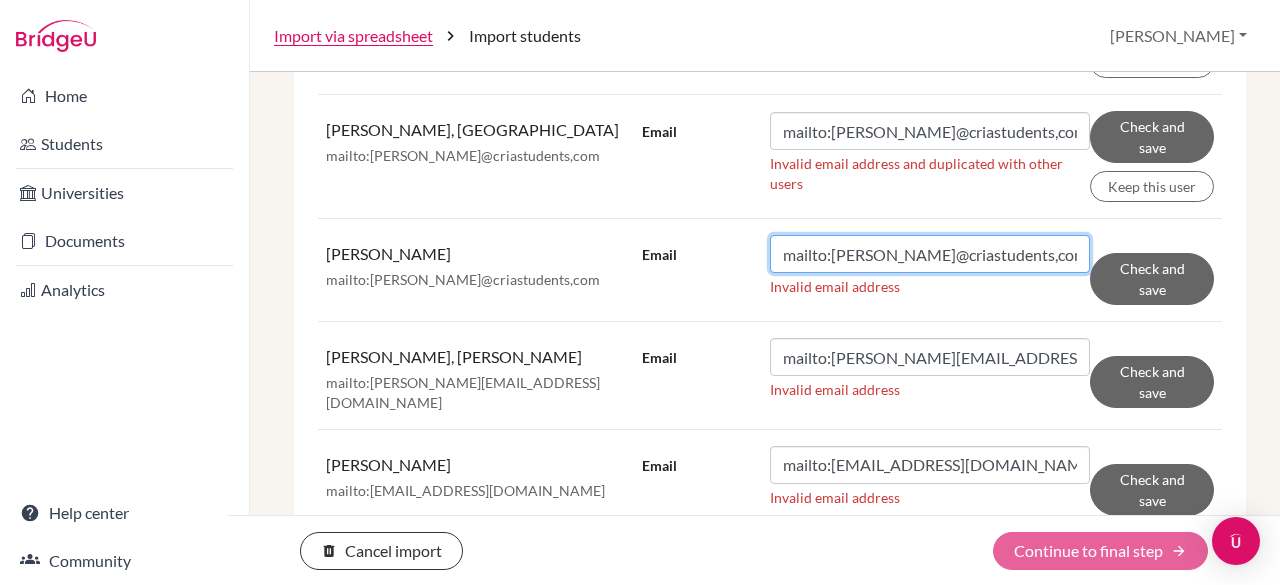
click at [918, 273] on input "mailto:[PERSON_NAME]@criastudents,com" at bounding box center [930, 254] width 320 height 38
drag, startPoint x: 822, startPoint y: 335, endPoint x: 642, endPoint y: 353, distance: 180.8
click at [642, 305] on div "Email mailto:a.jackson@criastudents,com Invalid email address" at bounding box center [866, 270] width 448 height 70
type input "a.jackson@criastudents,com"
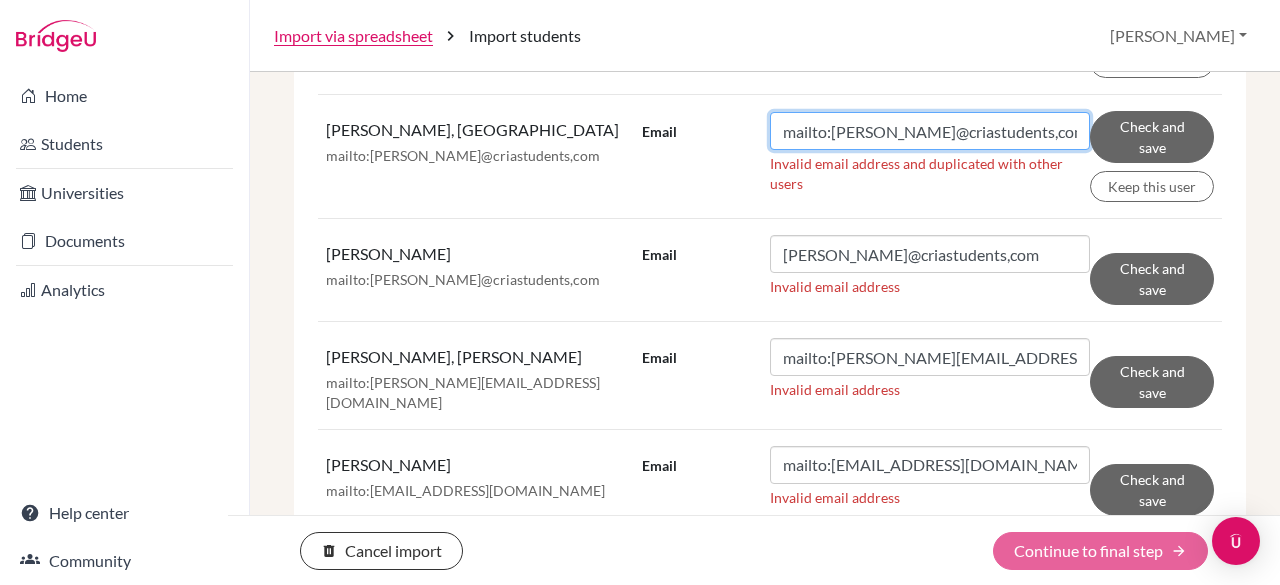
drag, startPoint x: 826, startPoint y: 209, endPoint x: 702, endPoint y: 218, distance: 124.3
click at [702, 150] on div "Email mailto:a.bevans@criastudents,com" at bounding box center [866, 131] width 448 height 38
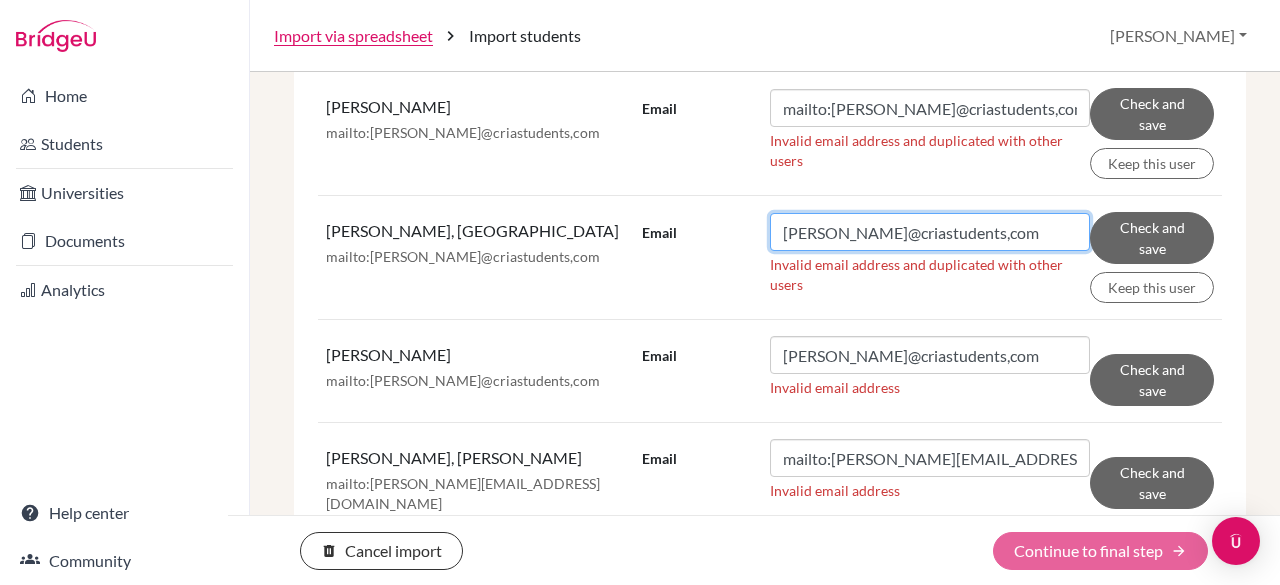
scroll to position [616, 0]
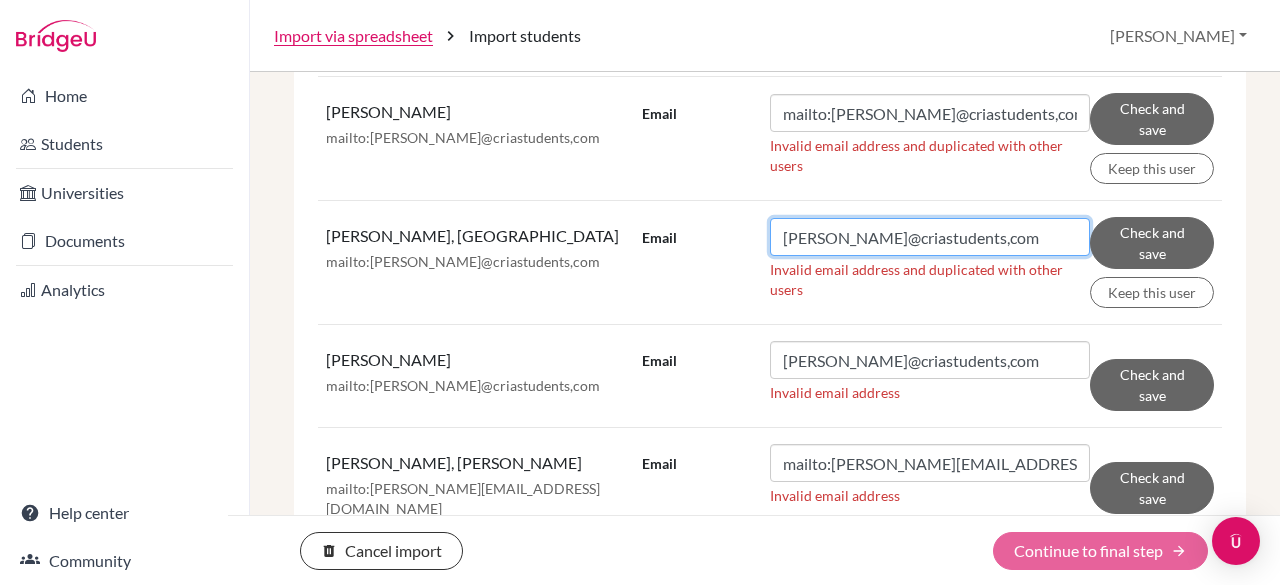
type input "a.bevans@criastudents,com"
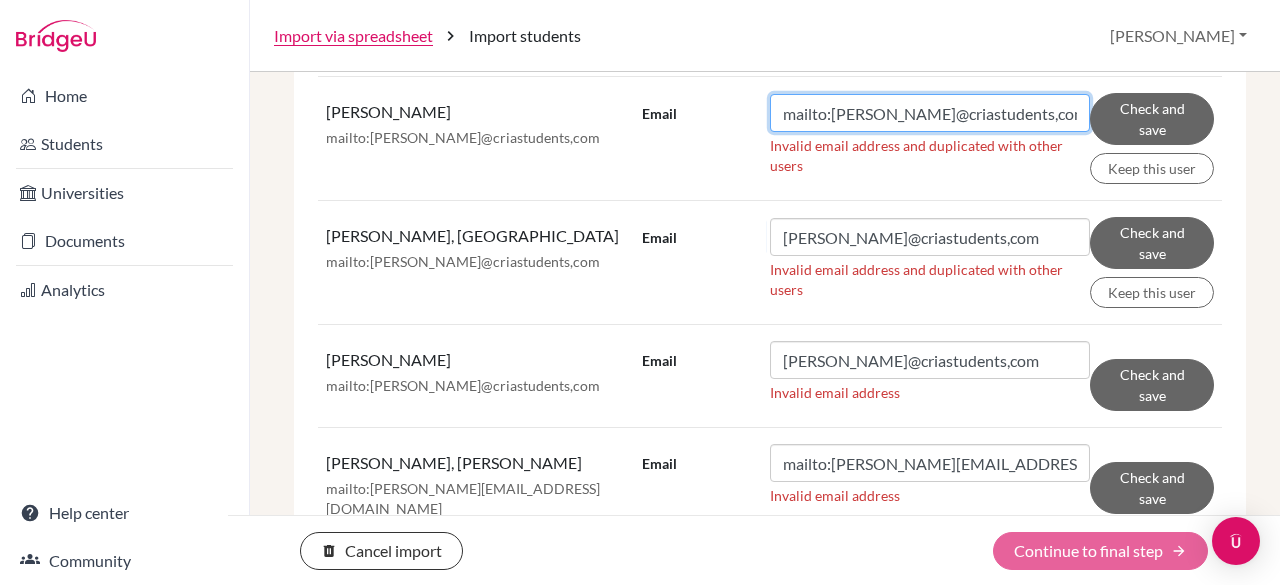
click at [835, 132] on input "mailto:a.bevans@criastudents,com" at bounding box center [930, 113] width 320 height 38
drag, startPoint x: 824, startPoint y: 174, endPoint x: 676, endPoint y: 175, distance: 147.9
click at [676, 132] on div "Email mailto:a.bevans@criastudents,com" at bounding box center [866, 113] width 448 height 38
type input "a.bevans@criastudents,com"
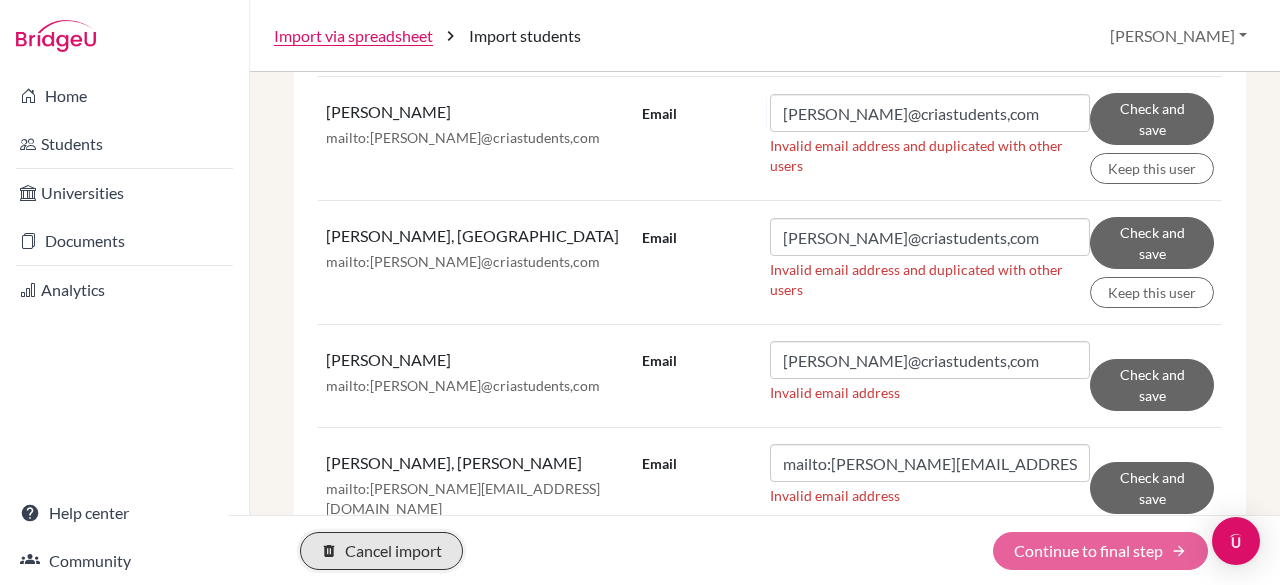
click at [428, 551] on button "delete Cancel import" at bounding box center [381, 551] width 163 height 38
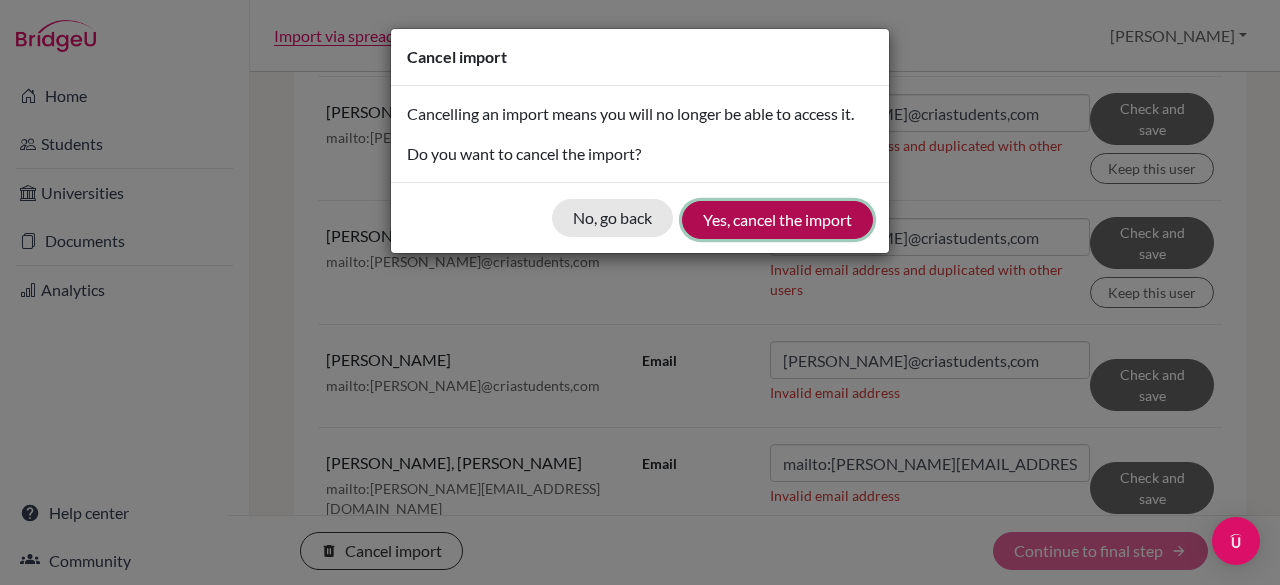
click at [720, 217] on button "Yes, cancel the import" at bounding box center [777, 220] width 191 height 38
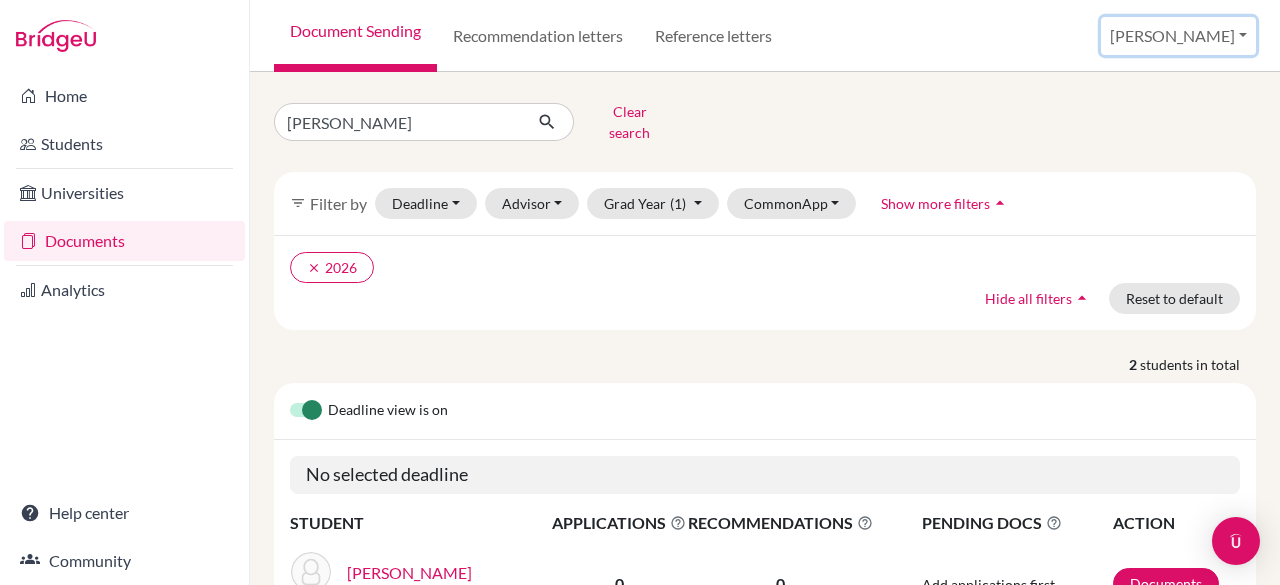
click at [1189, 45] on button "[PERSON_NAME]" at bounding box center [1178, 36] width 155 height 38
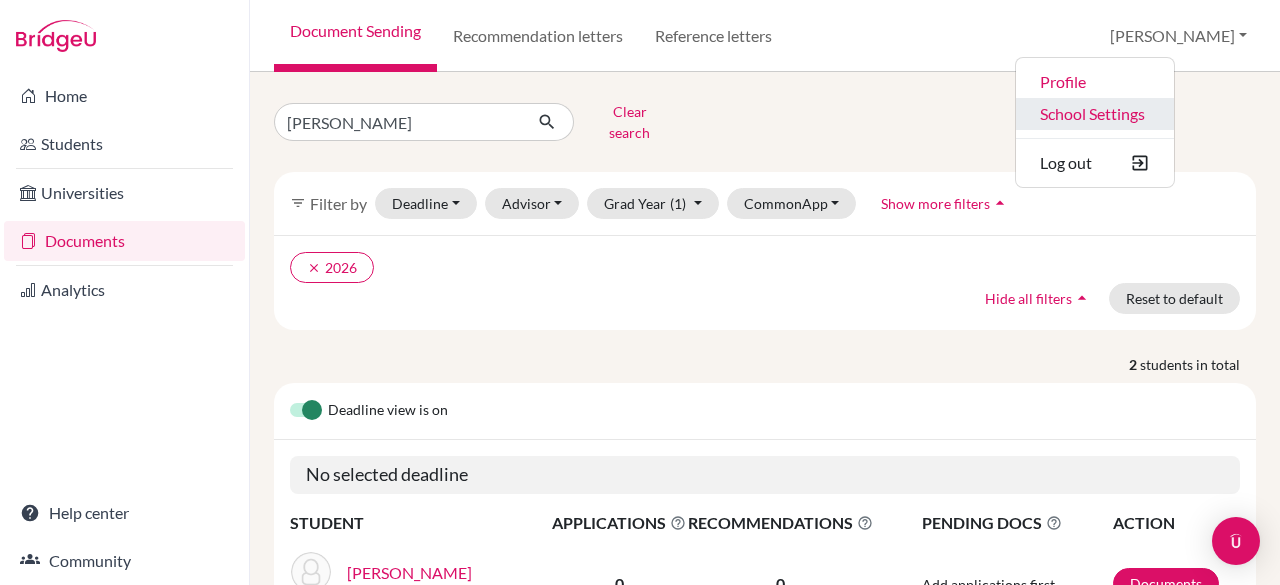
click at [1174, 129] on link "School Settings" at bounding box center [1095, 114] width 158 height 32
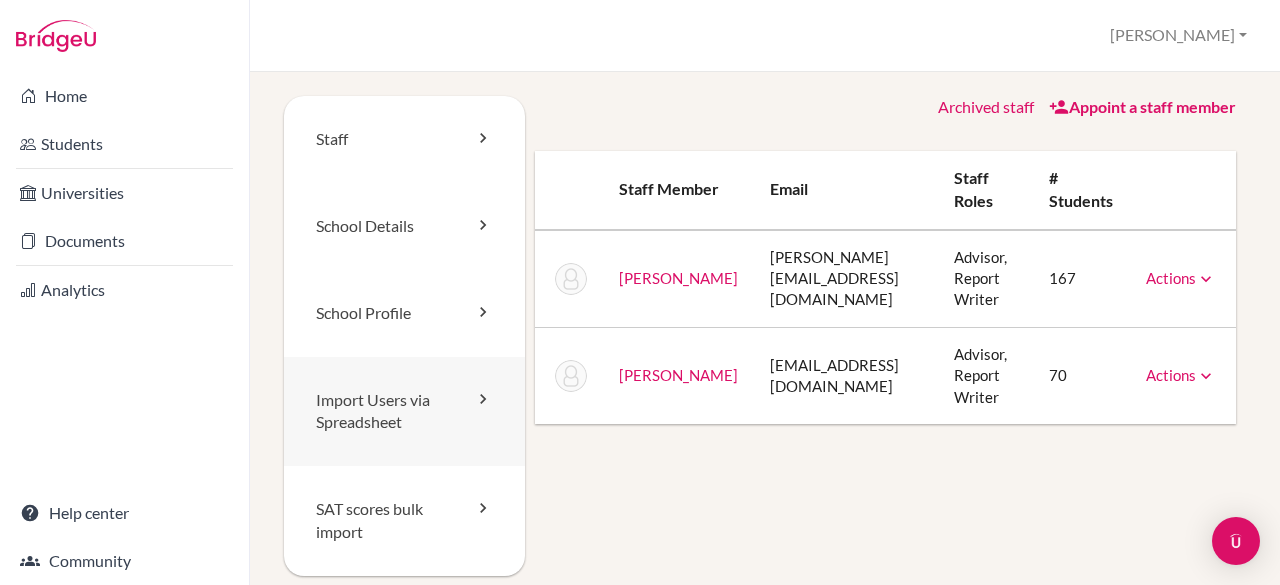
click at [339, 433] on link "Import Users via Spreadsheet" at bounding box center [404, 412] width 241 height 110
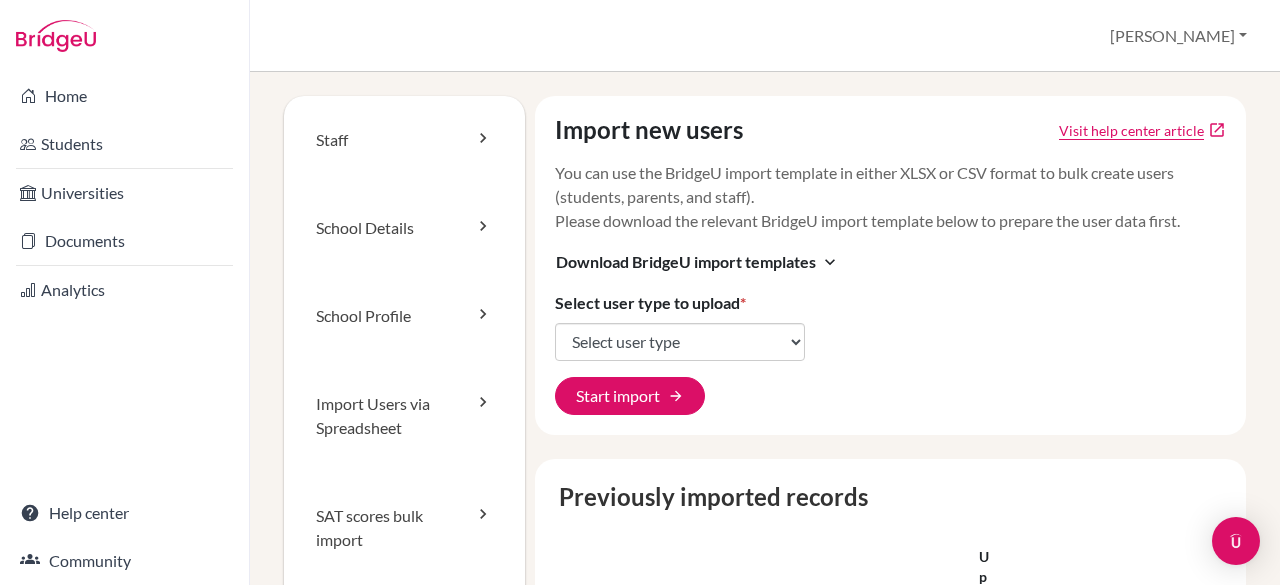
select select "students"
click at [555, 323] on select "Select user type Students Students and parents Parents Advisors Report writers" at bounding box center [680, 342] width 250 height 38
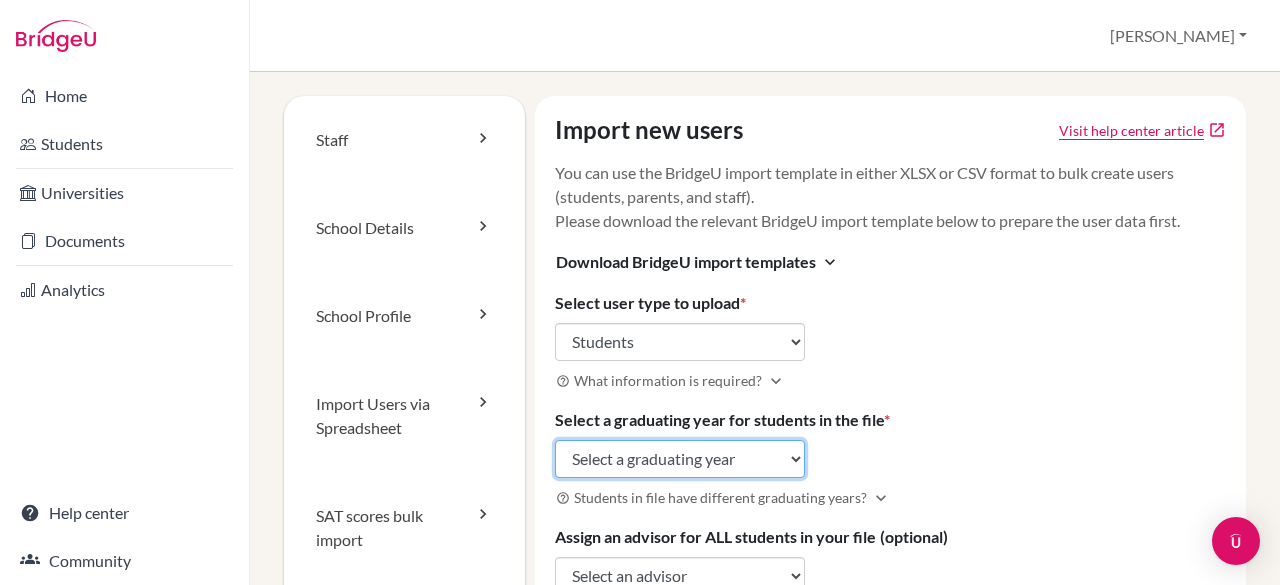
click at [755, 457] on select "Select a graduating year 2024 2025 2026 2027 2028 2029" at bounding box center [680, 459] width 250 height 38
select select "2028"
click at [555, 440] on select "Select a graduating year 2024 2025 2026 2027 2028 2029" at bounding box center [680, 459] width 250 height 38
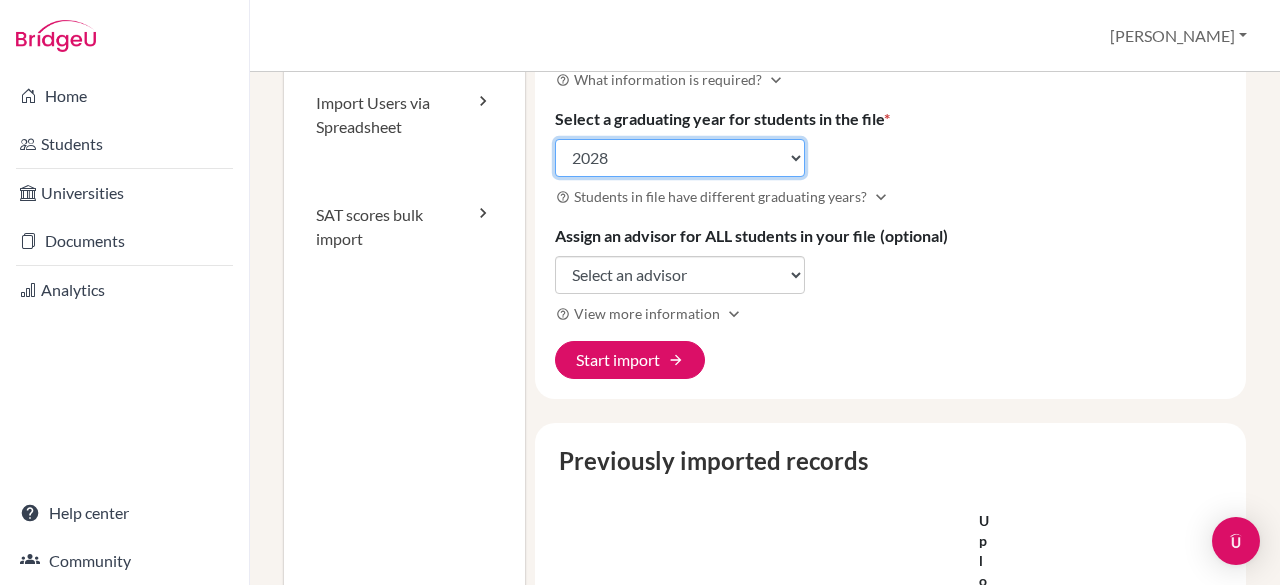
scroll to position [305, 0]
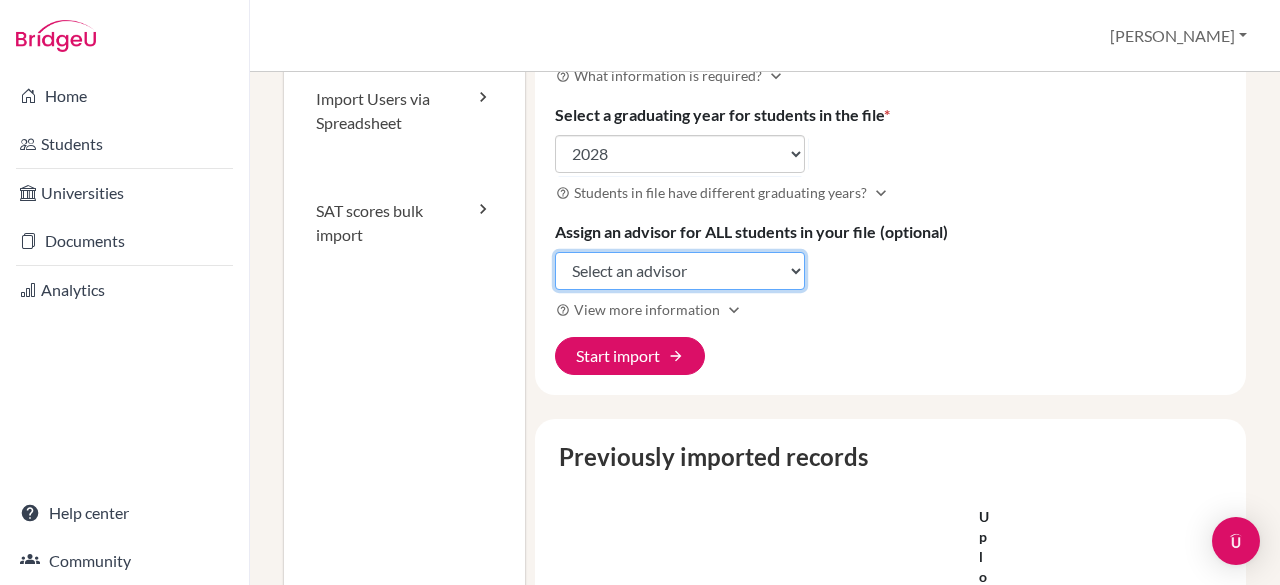
click at [638, 257] on select "Select an advisor Laura Bernhard Lois Mare" at bounding box center [680, 271] width 250 height 38
select select "400053"
click at [555, 252] on select "Select an advisor Laura Bernhard Lois Mare" at bounding box center [680, 271] width 250 height 38
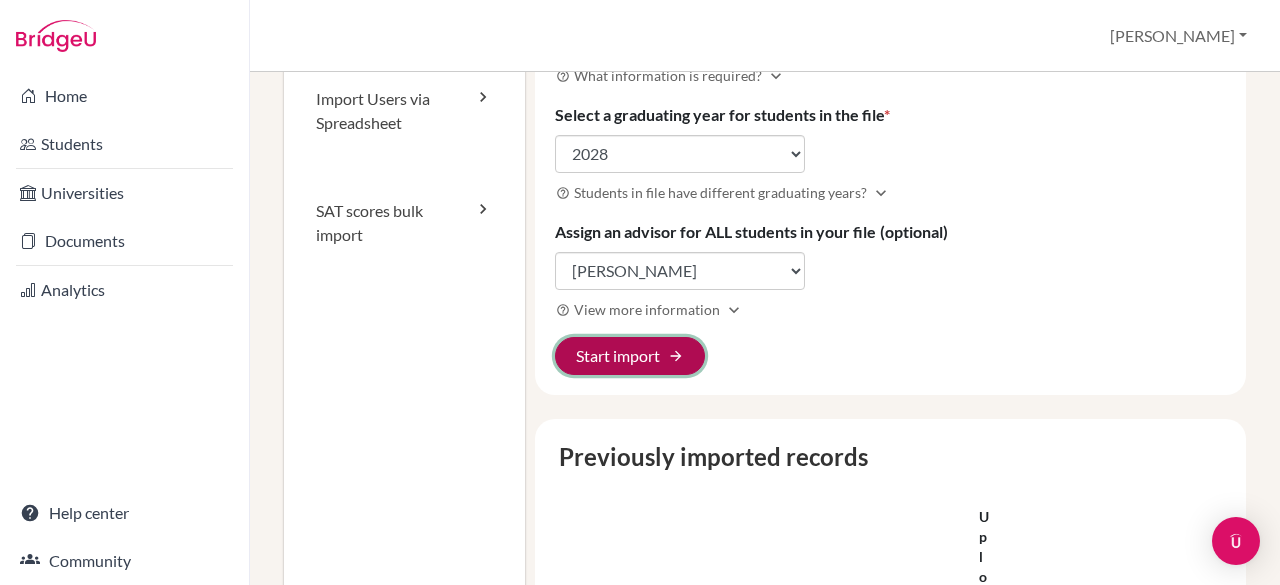
click at [662, 355] on button "Start import arrow_forward" at bounding box center [630, 356] width 150 height 38
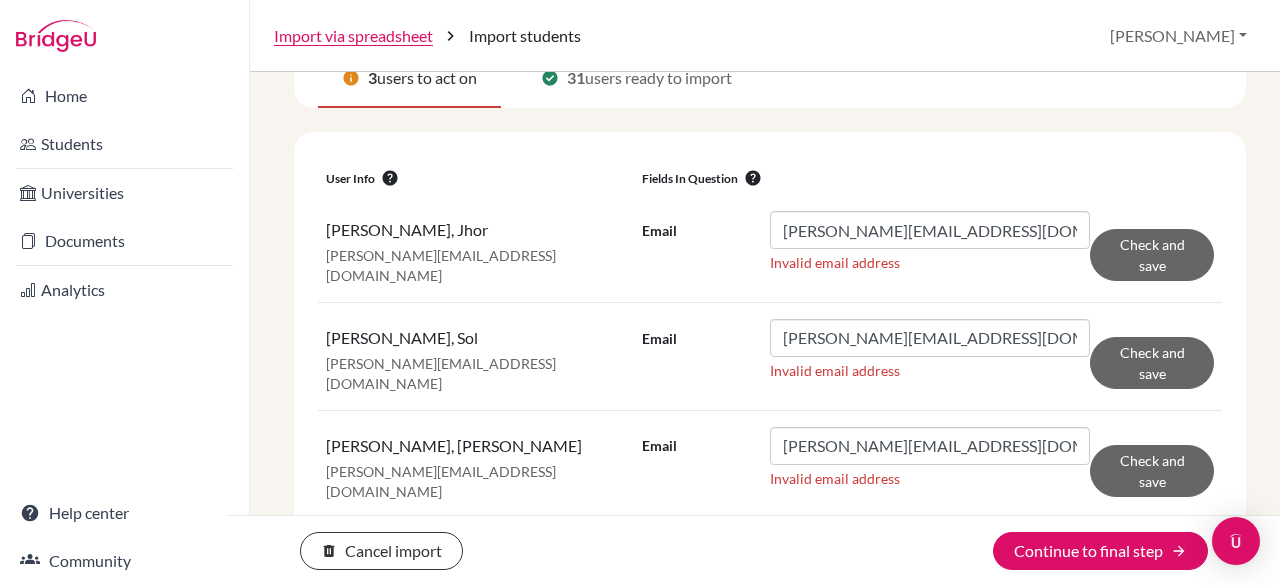
scroll to position [263, 0]
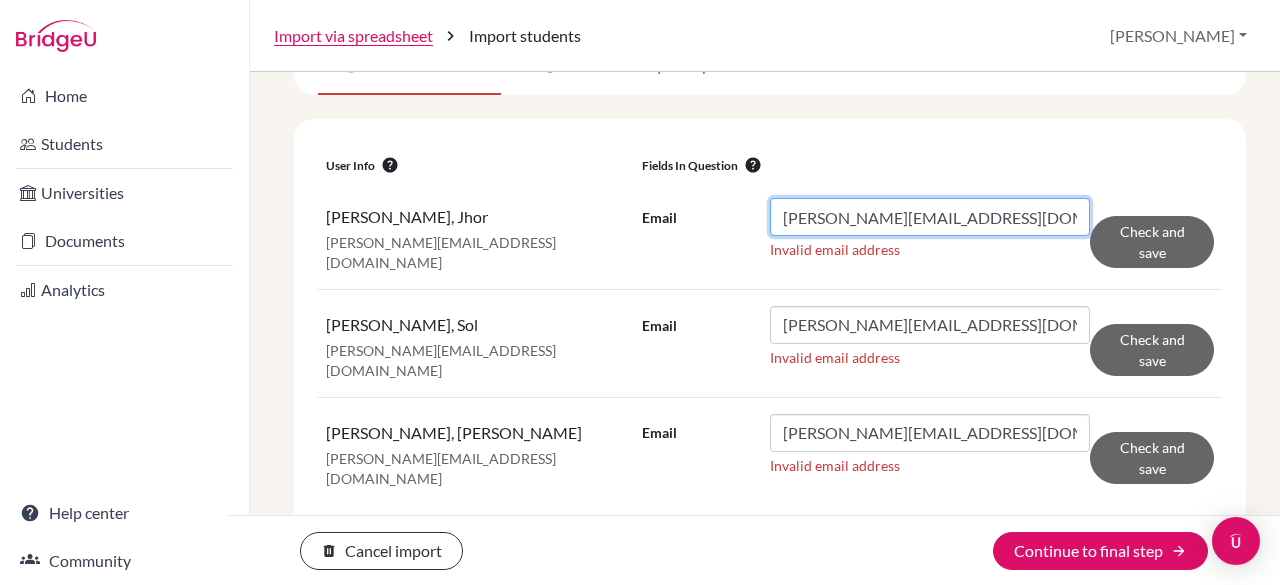
drag, startPoint x: 1036, startPoint y: 220, endPoint x: 649, endPoint y: 217, distance: 386.9
click at [649, 217] on div "Email [PERSON_NAME][EMAIL_ADDRESS][DOMAIN_NAME]" at bounding box center [866, 217] width 448 height 38
paste input "[PERSON_NAME][EMAIL_ADDRESS][DOMAIN_NAME]"
type input "[PERSON_NAME][EMAIL_ADDRESS][DOMAIN_NAME]"
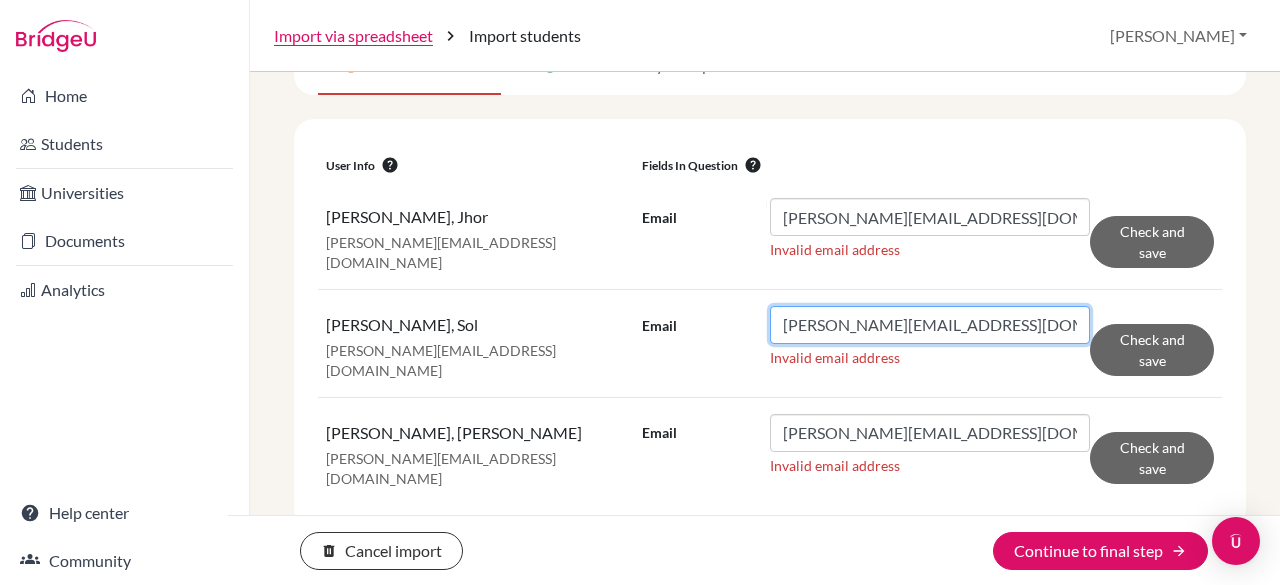
drag, startPoint x: 1006, startPoint y: 325, endPoint x: 751, endPoint y: 322, distance: 254.9
click at [751, 322] on div "Email [PERSON_NAME][EMAIL_ADDRESS][DOMAIN_NAME]" at bounding box center [866, 325] width 448 height 38
click at [822, 322] on input "s.pérez@criastudents.com" at bounding box center [930, 325] width 320 height 38
click at [806, 322] on input "s.pérez@criastudents.com" at bounding box center [930, 325] width 320 height 38
type input "s.perez@criastudents.com"
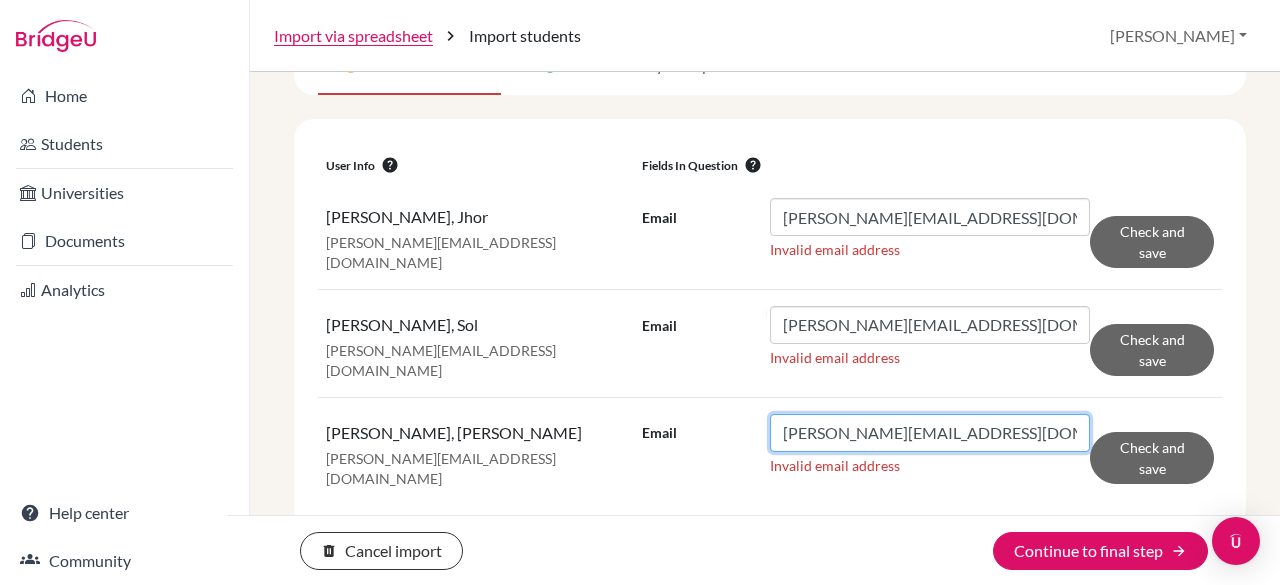
click at [837, 423] on input "t.rodríguez@criastudents.com" at bounding box center [930, 433] width 320 height 38
click at [823, 424] on input "t.rodríguez@criastudents.com" at bounding box center [930, 433] width 320 height 38
click at [1008, 430] on input "t.rodriguez@criastudents.com" at bounding box center [930, 433] width 320 height 38
type input "t.rodriguez@criastudents.com"
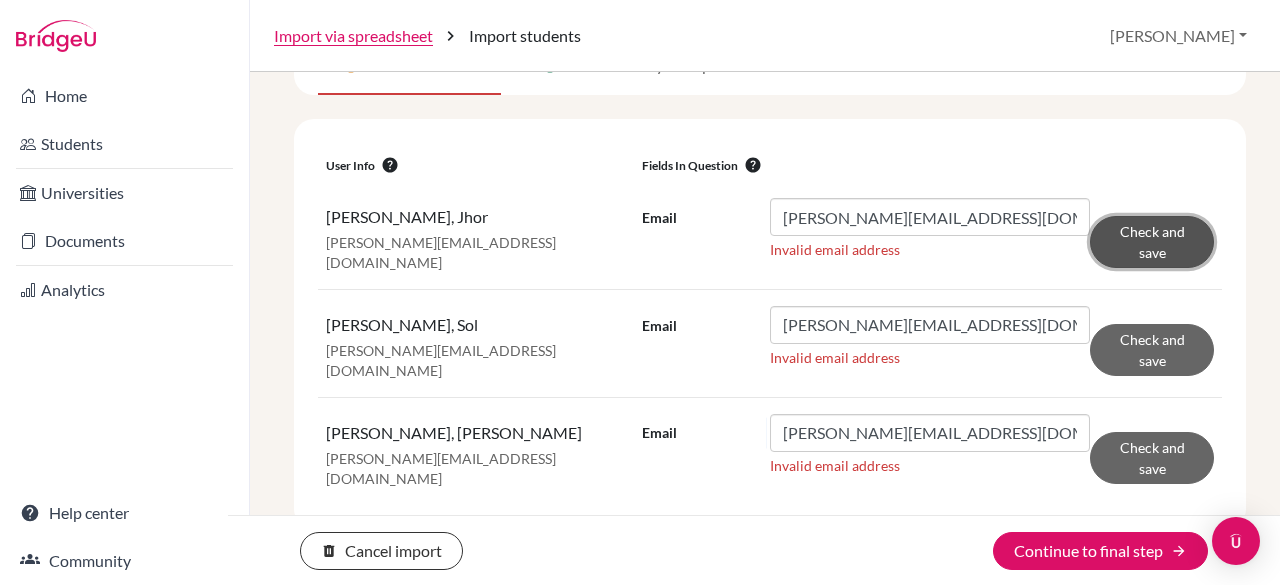
click at [1144, 241] on button "Check and save" at bounding box center [1152, 242] width 124 height 52
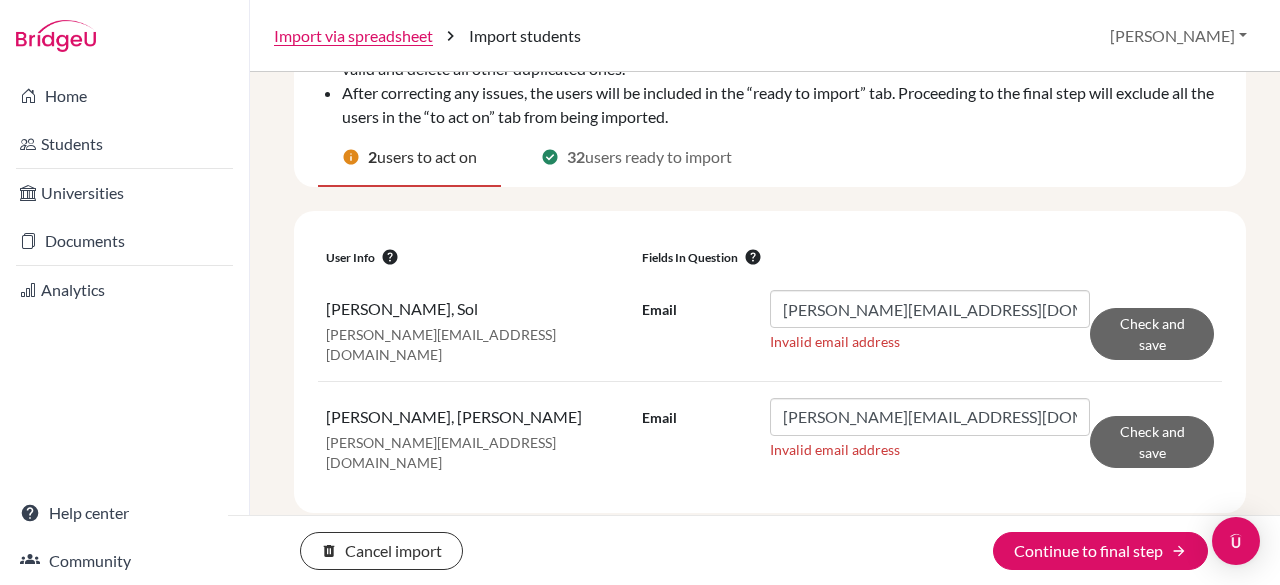
scroll to position [231, 0]
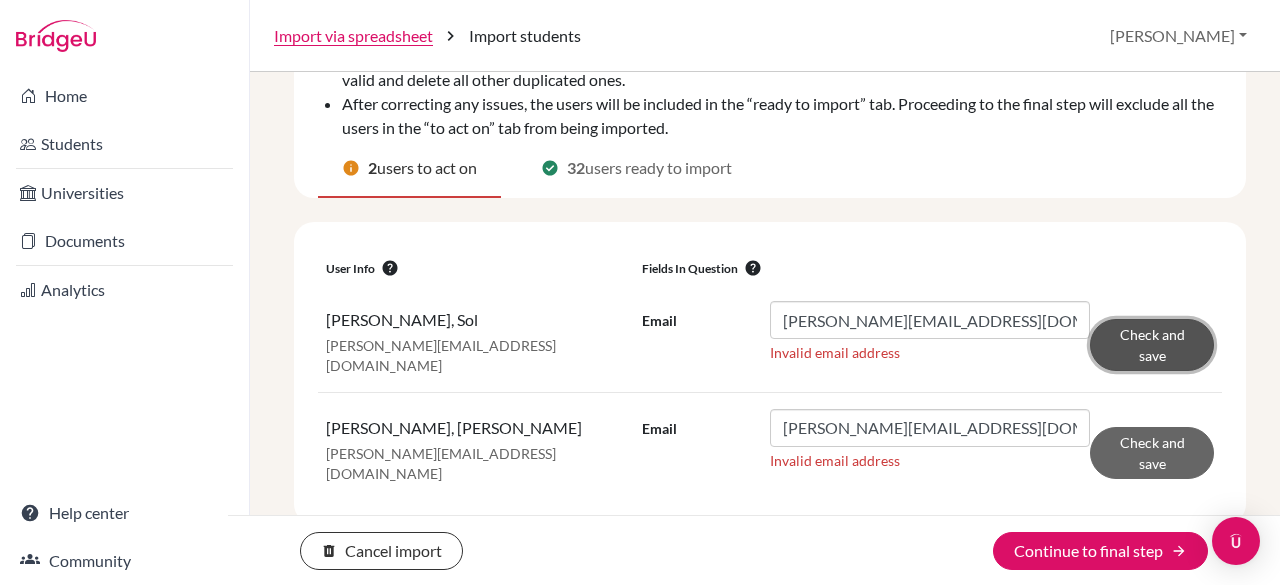
click at [1148, 348] on button "Check and save" at bounding box center [1152, 345] width 124 height 52
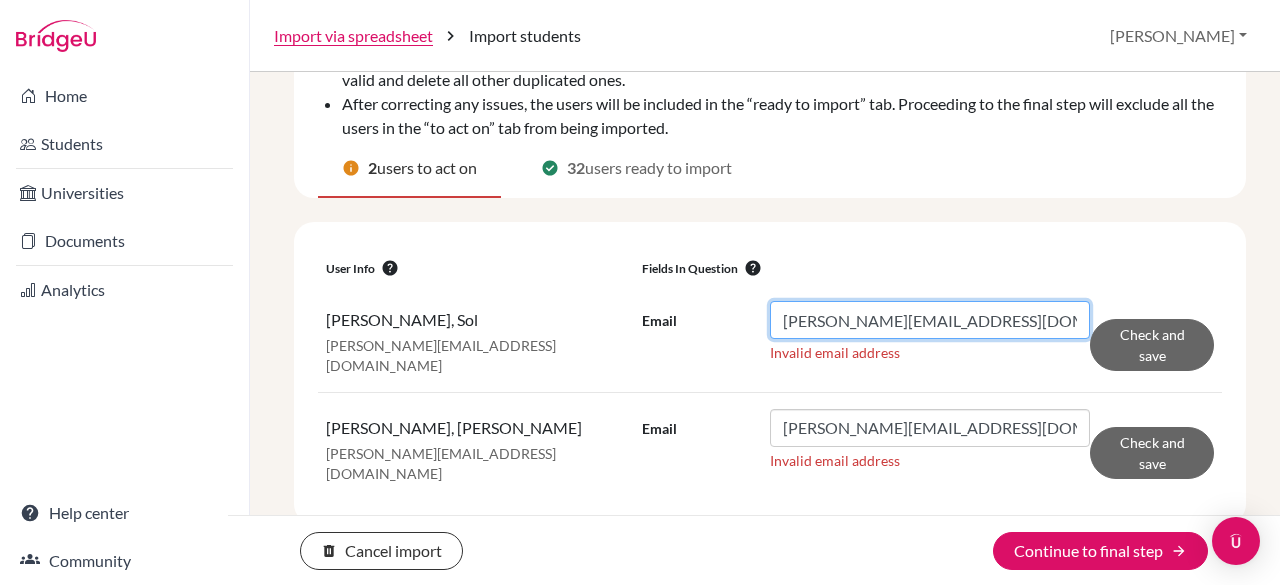
click at [808, 319] on input "s.pérez@criastudents.com" at bounding box center [930, 320] width 320 height 38
click at [964, 317] on input "s.perez@criastudents.com" at bounding box center [930, 320] width 320 height 38
type input "s.perez@criastudents.com"
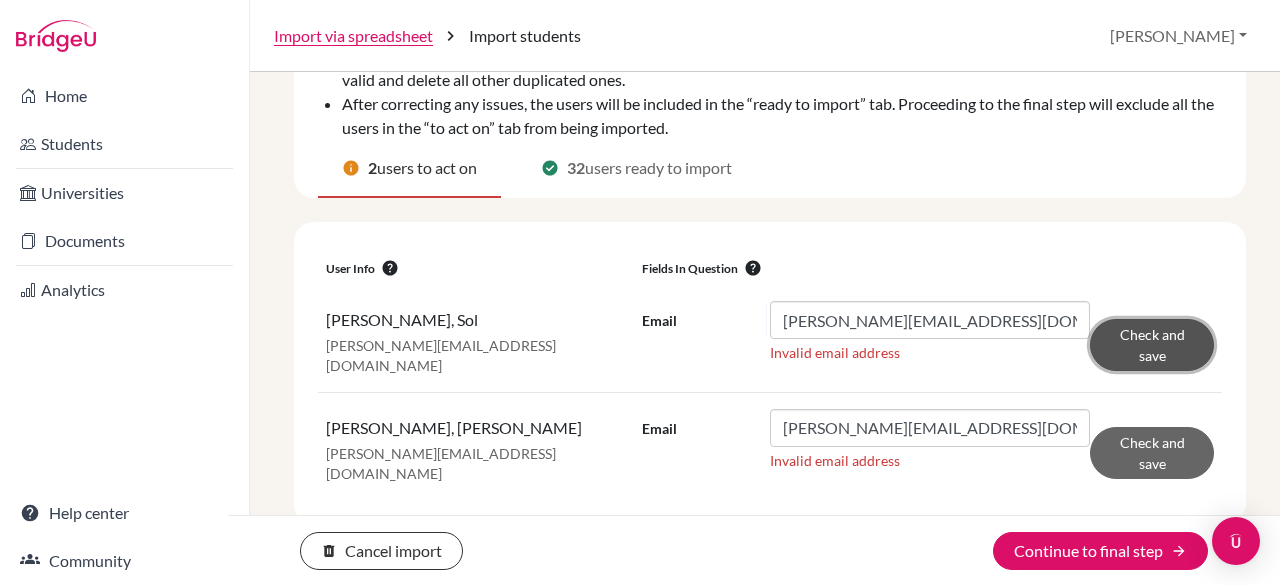
click at [1116, 341] on button "Check and save" at bounding box center [1152, 345] width 124 height 52
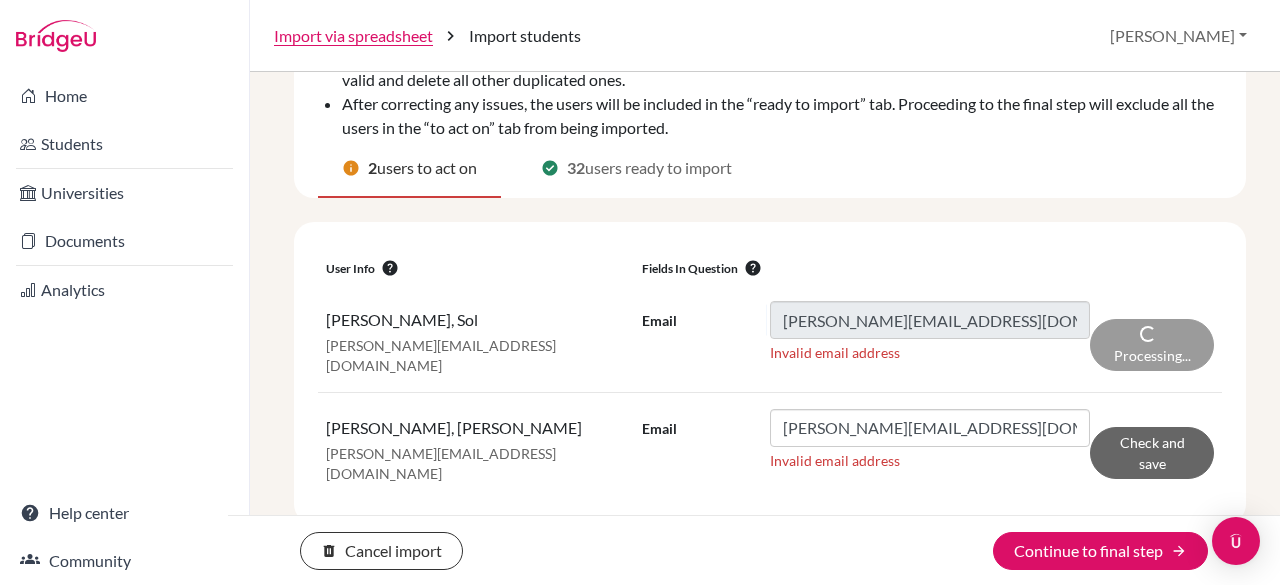
scroll to position [128, 0]
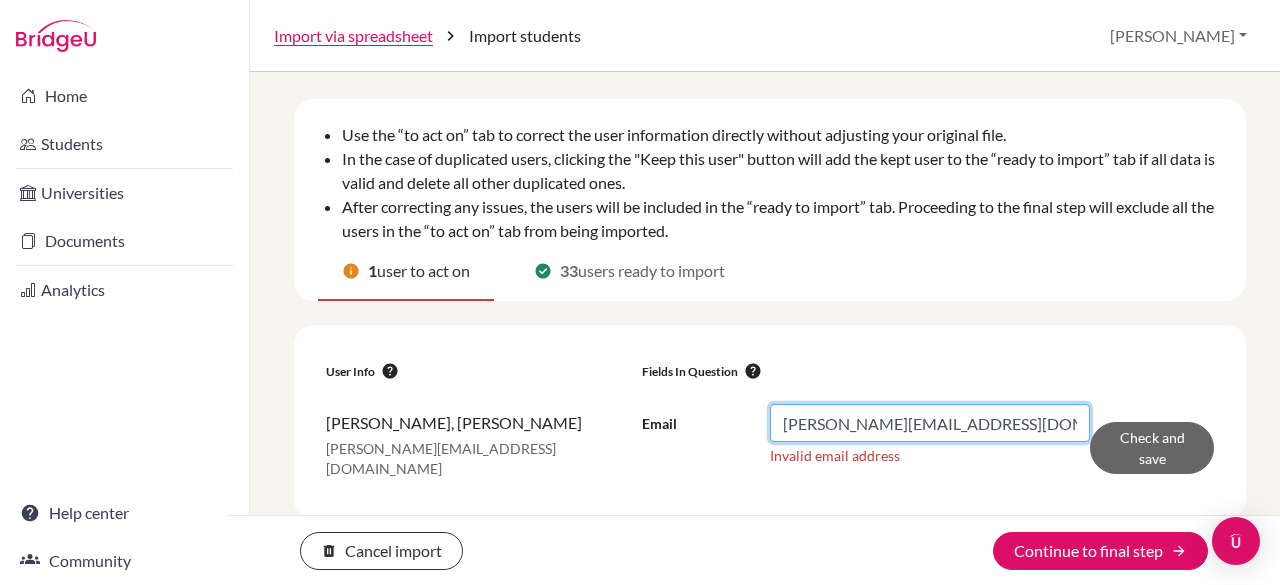
click at [840, 417] on input "t.rodríguez@criastudents.com" at bounding box center [930, 423] width 320 height 38
click at [820, 422] on input "t.rodríguez@criastudents.com" at bounding box center [930, 423] width 320 height 38
click at [1023, 425] on input "t.rodriguez@criastudents.com" at bounding box center [930, 423] width 320 height 38
type input "t.rodriguez@criastudents.com"
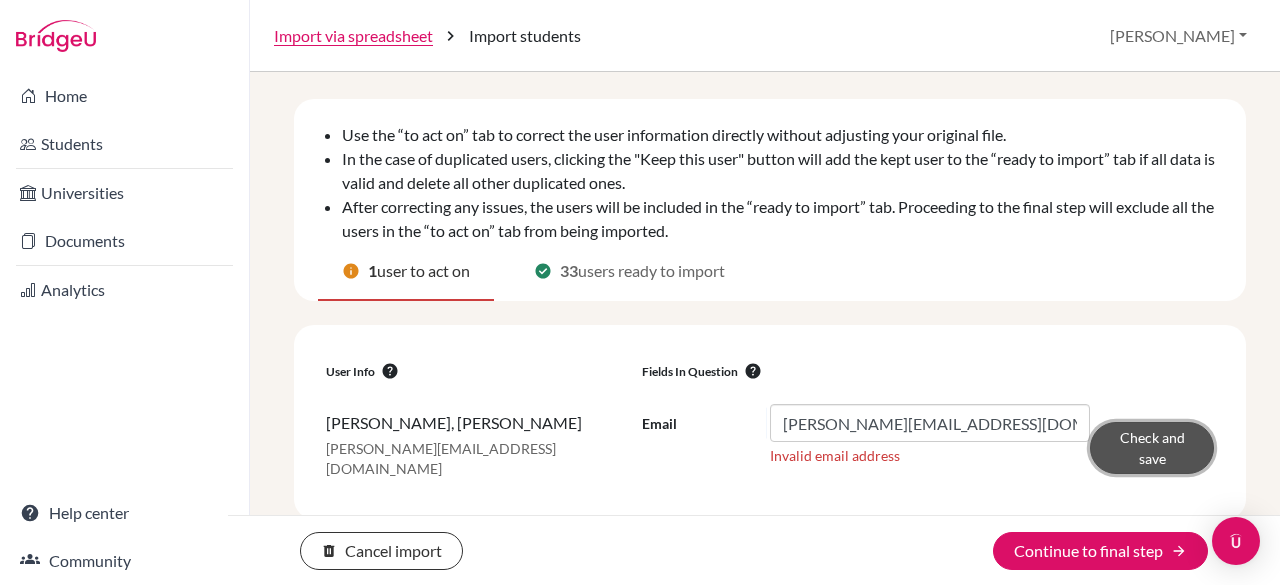
click at [1117, 457] on button "Check and save" at bounding box center [1152, 448] width 124 height 52
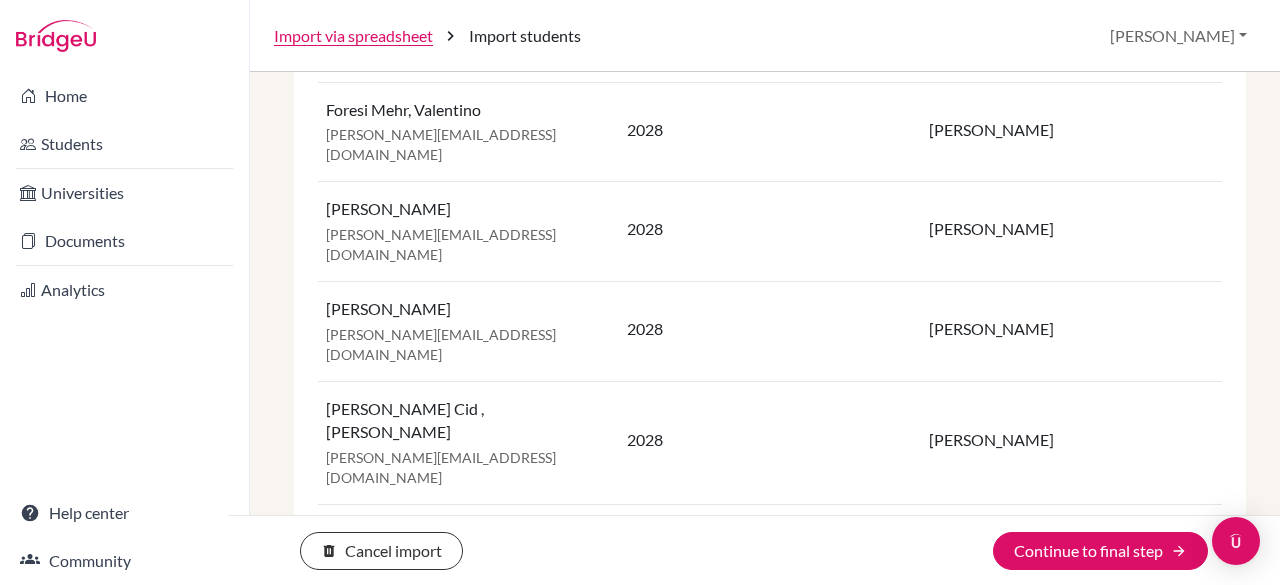
scroll to position [2637, 0]
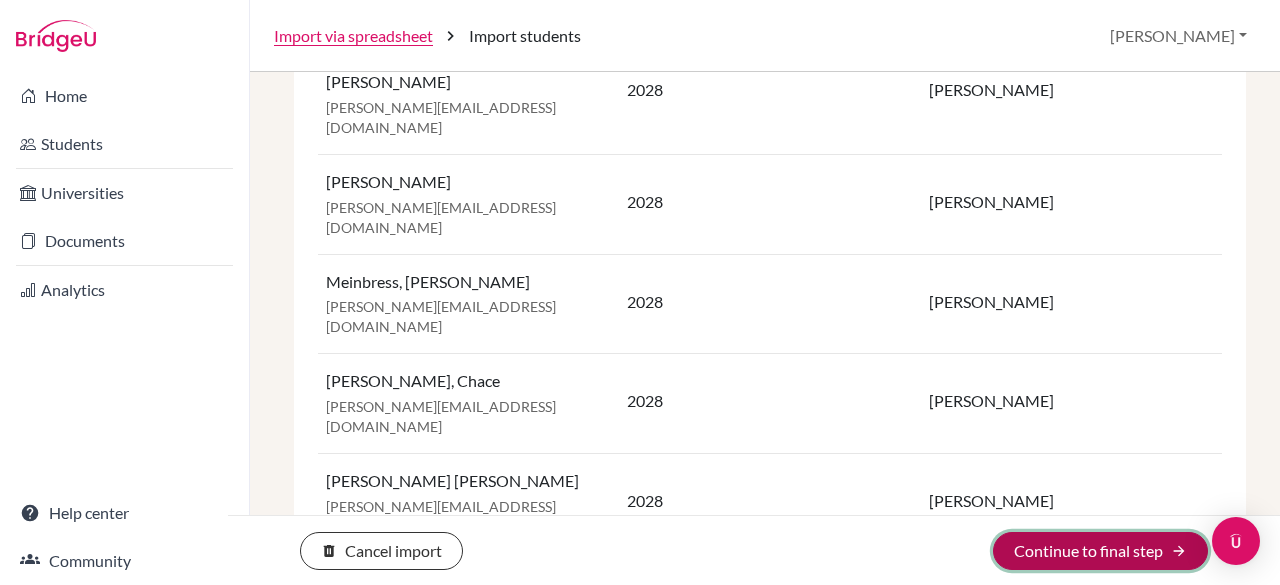
click at [1080, 555] on button "Continue to final step arrow_forward" at bounding box center [1100, 551] width 215 height 38
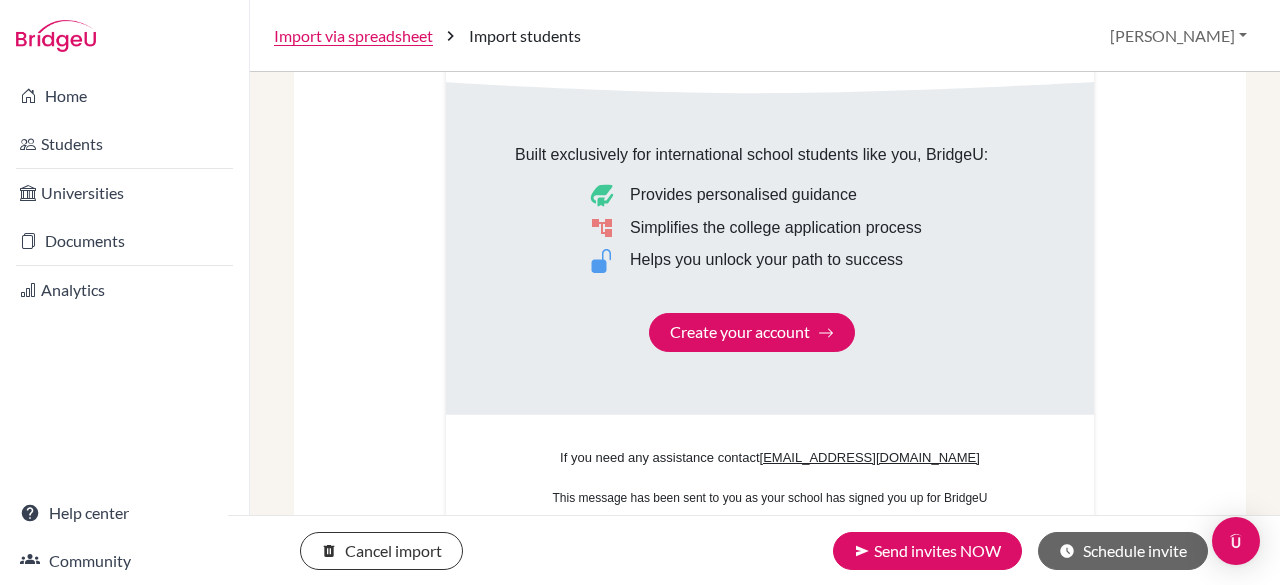
scroll to position [1384, 0]
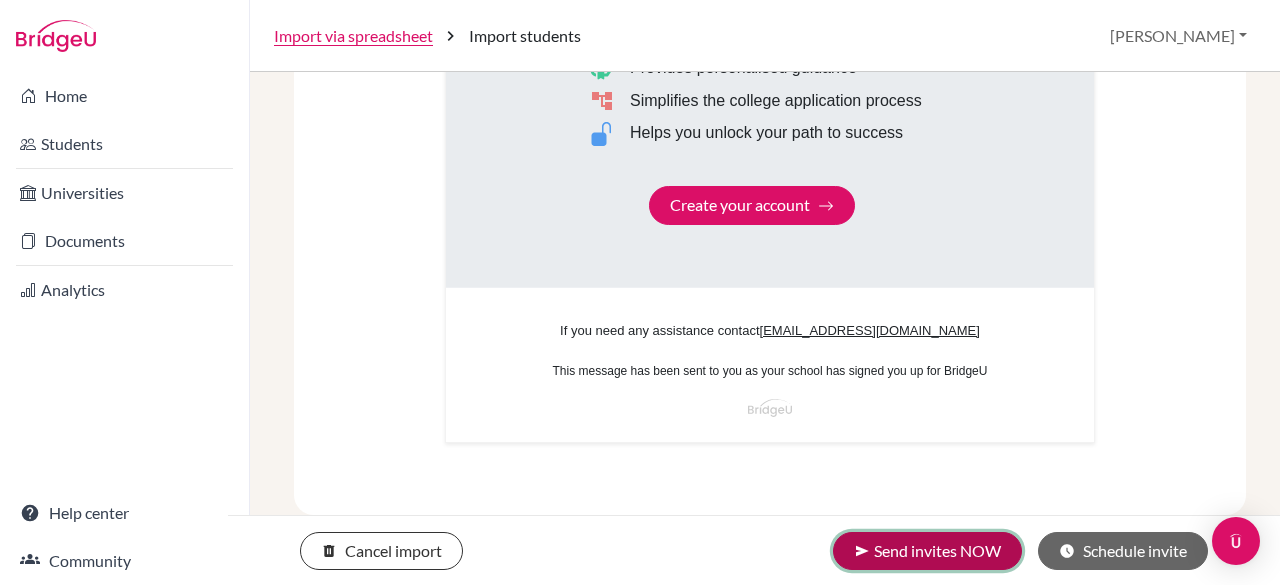
click at [901, 550] on button "send Send invites NOW" at bounding box center [927, 551] width 189 height 38
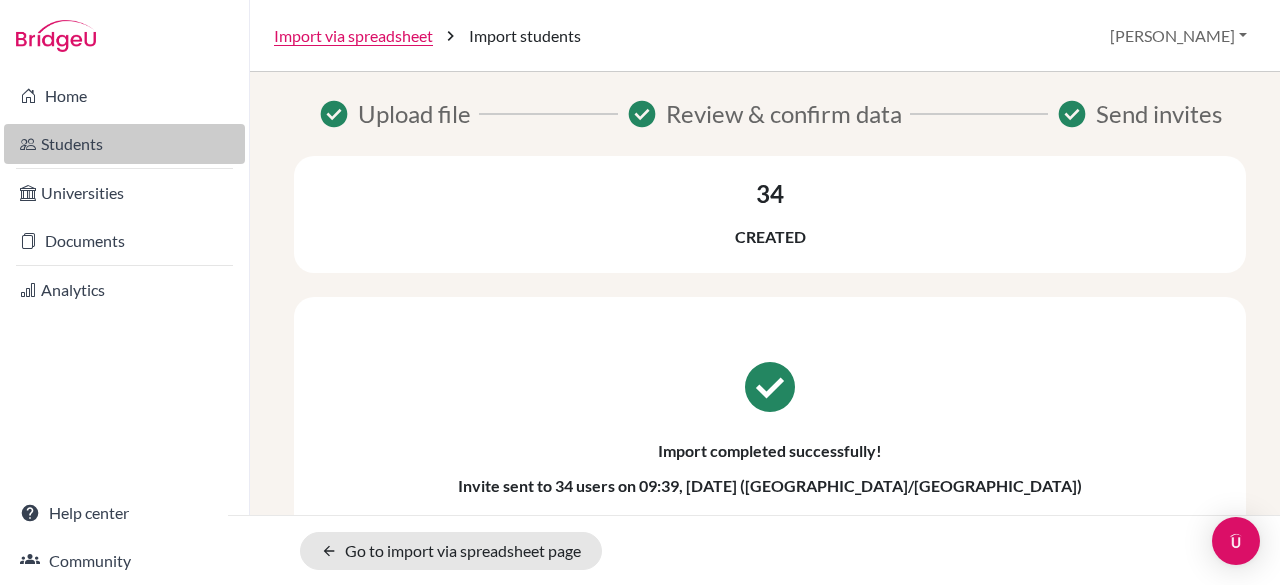
click at [78, 150] on link "Students" at bounding box center [124, 144] width 241 height 40
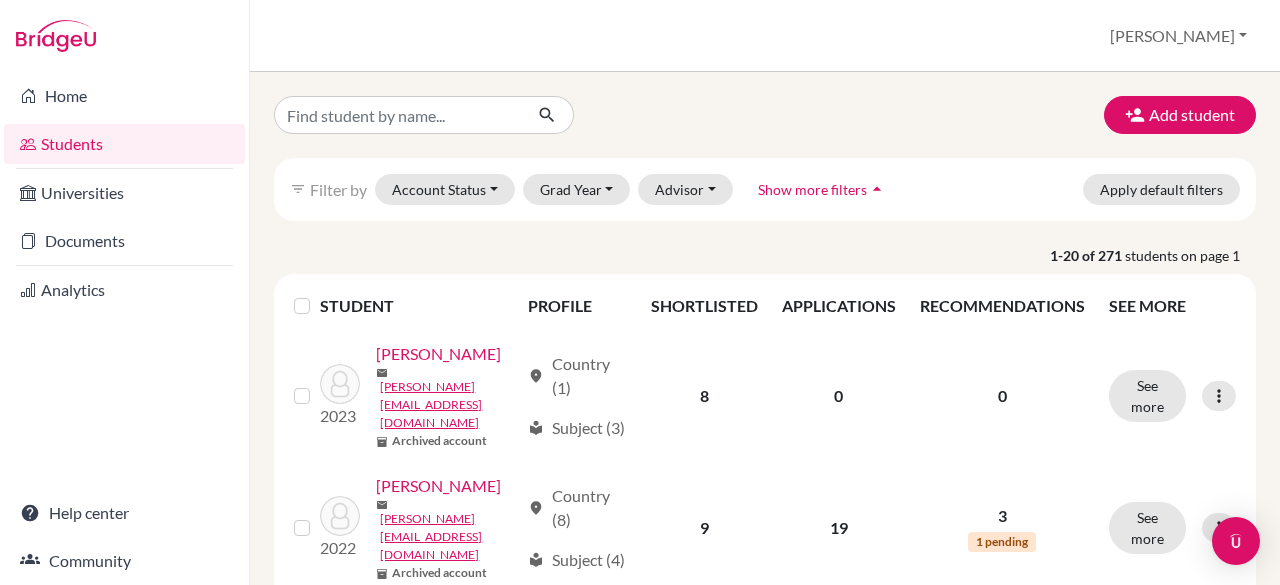
click at [116, 139] on link "Students" at bounding box center [124, 144] width 241 height 40
click at [568, 185] on button "Grad Year" at bounding box center [577, 189] width 108 height 31
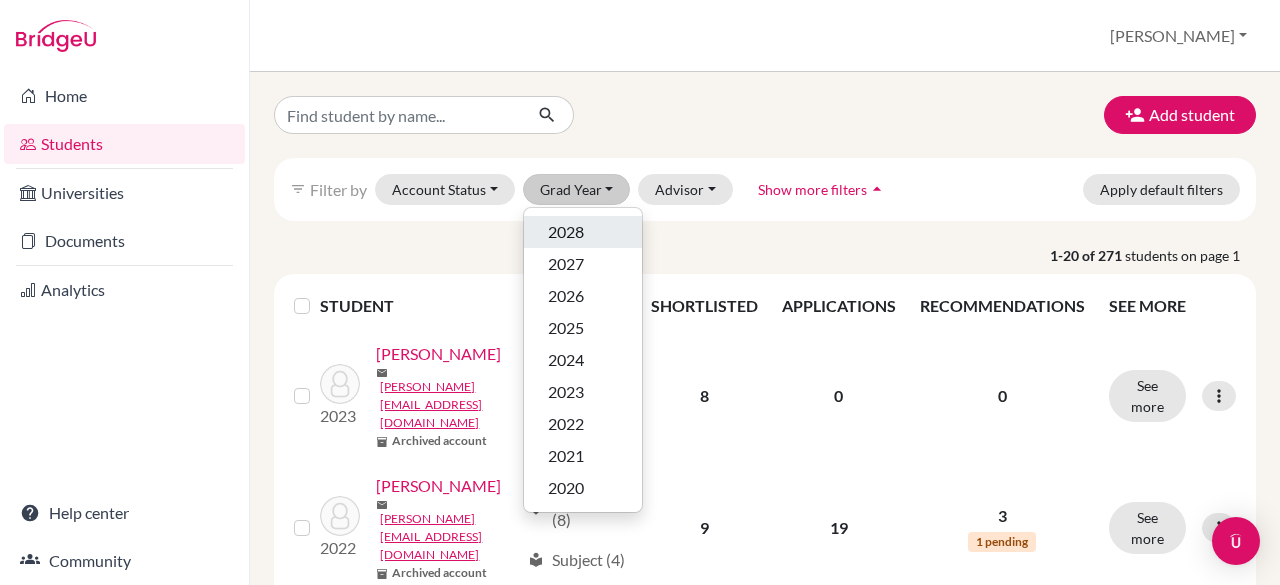
click at [567, 233] on span "2028" at bounding box center [566, 232] width 36 height 24
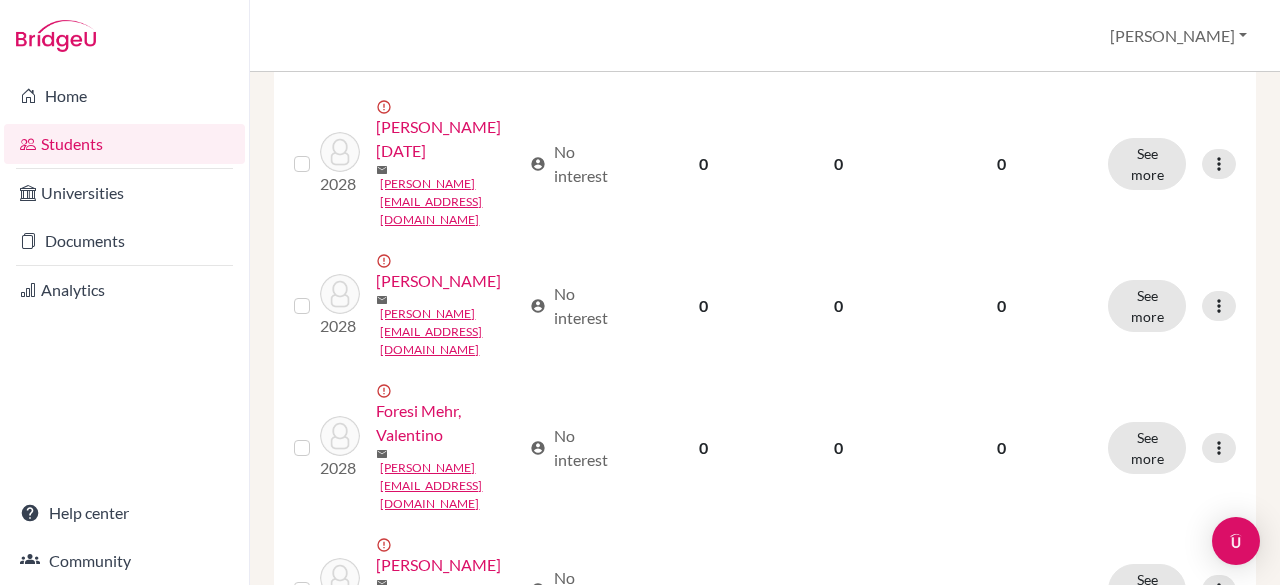
scroll to position [1673, 0]
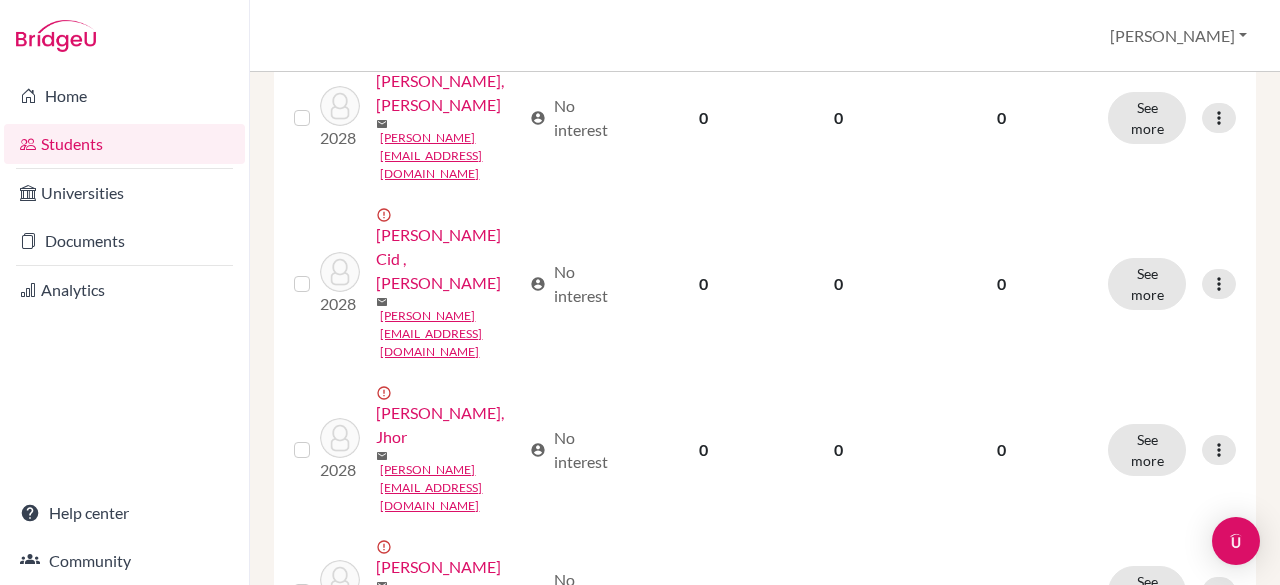
scroll to position [2517, 0]
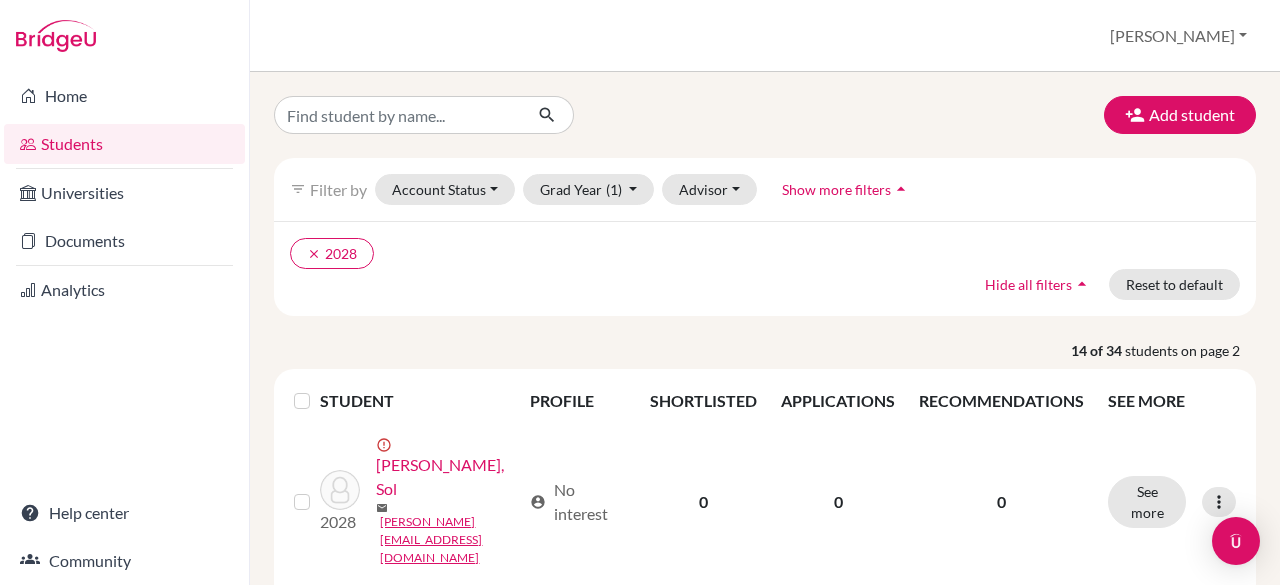
click at [103, 135] on link "Students" at bounding box center [124, 144] width 241 height 40
